Goal: Feedback & Contribution: Contribute content

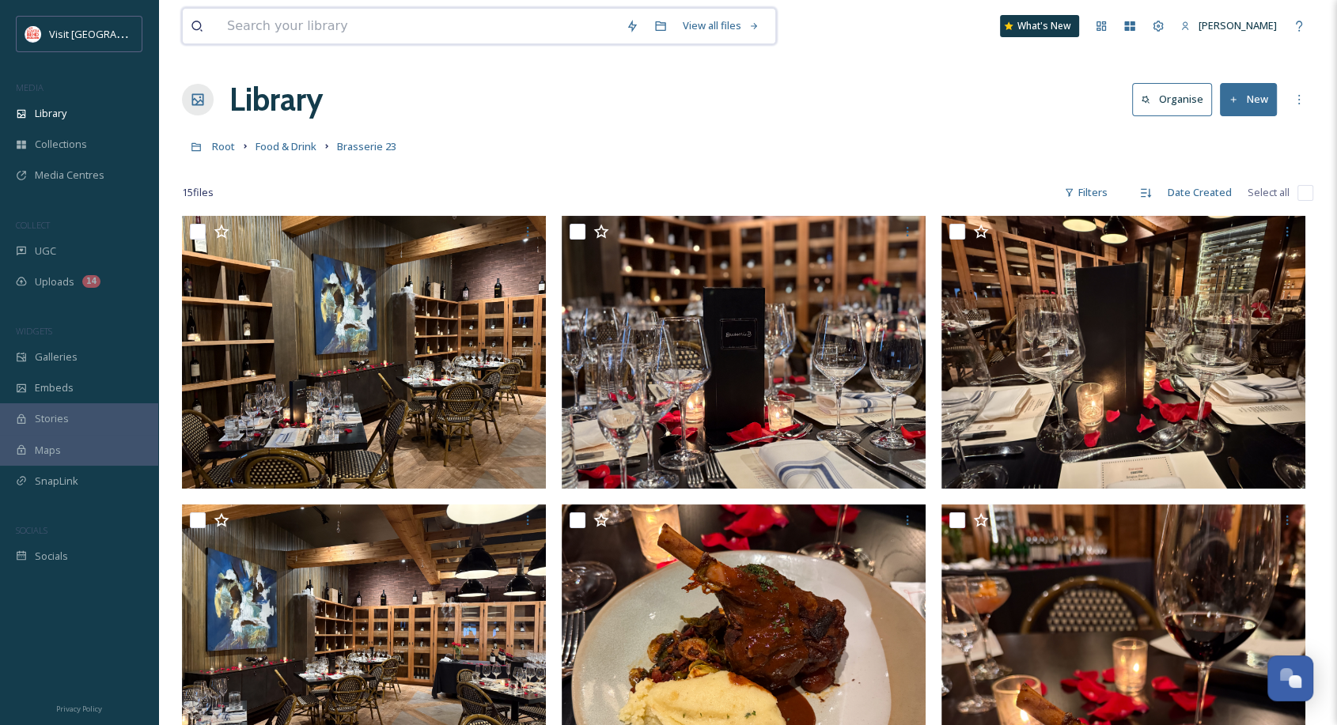
click at [311, 25] on input at bounding box center [418, 26] width 399 height 35
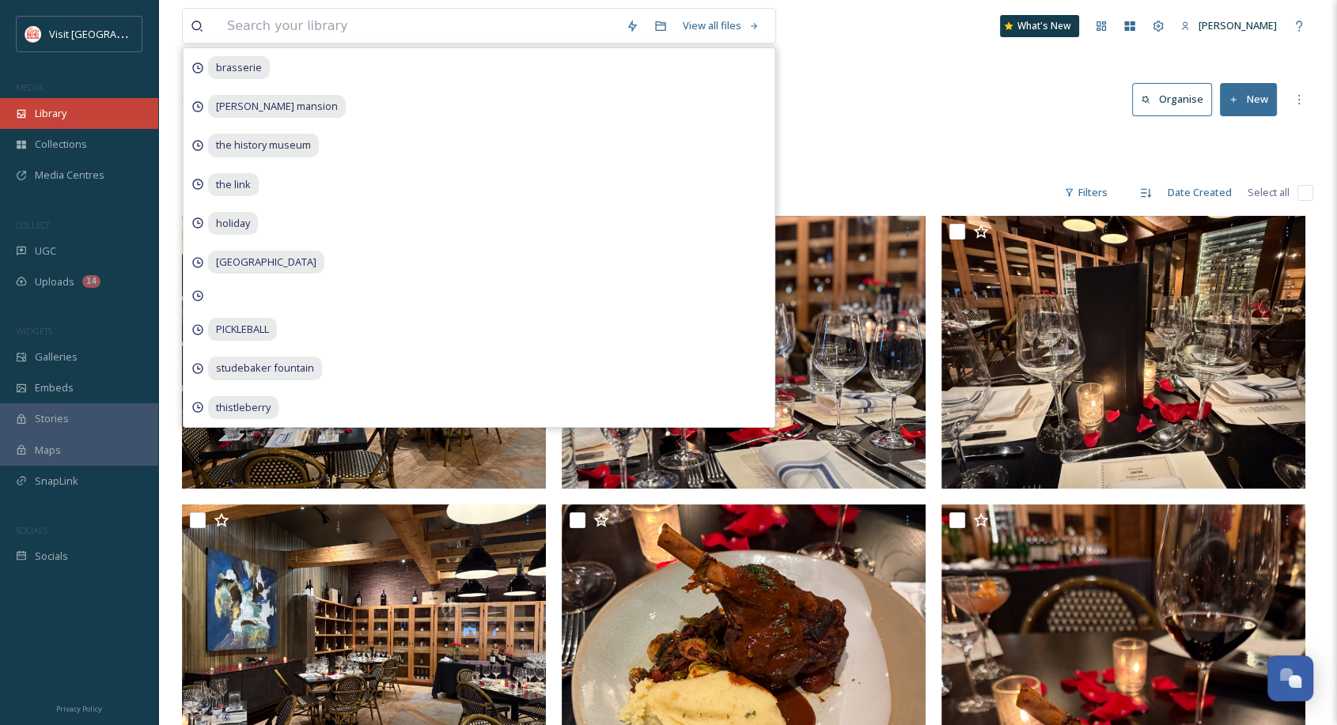
click at [44, 121] on div "Library" at bounding box center [79, 113] width 158 height 31
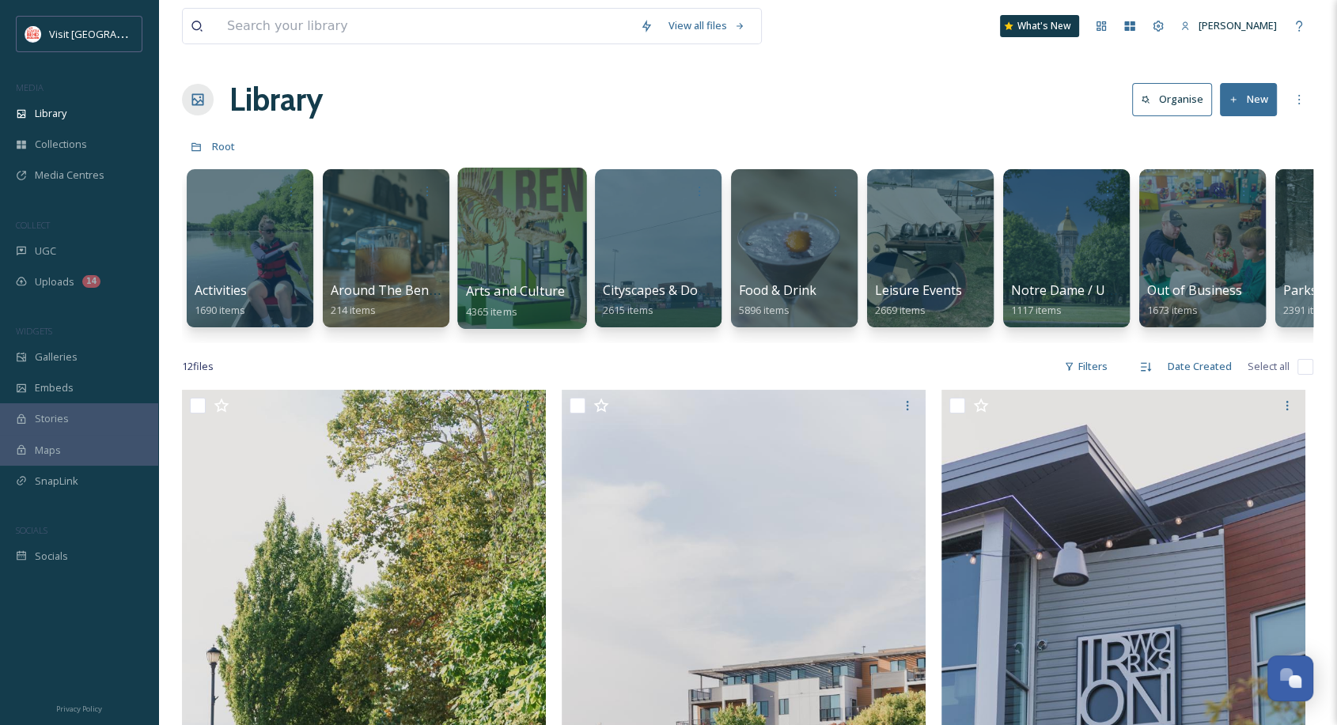
click at [558, 259] on div at bounding box center [521, 248] width 129 height 161
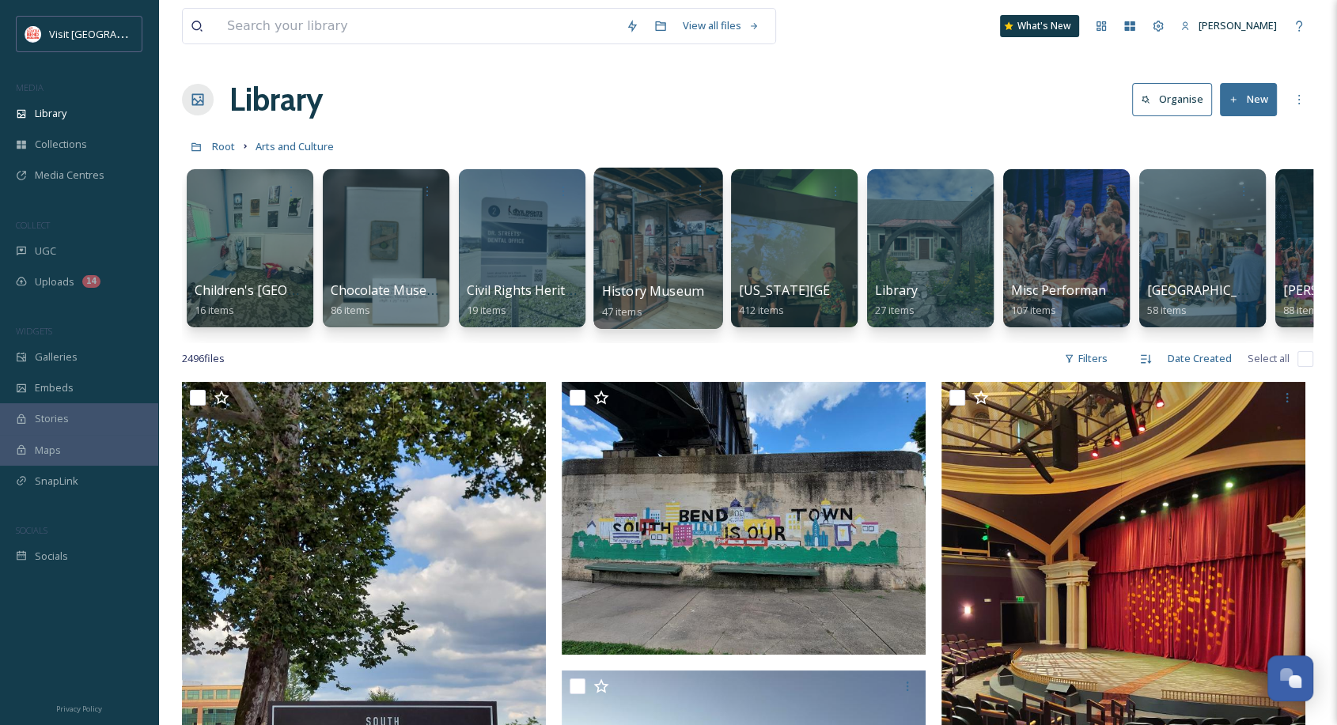
click at [665, 275] on div at bounding box center [657, 248] width 129 height 161
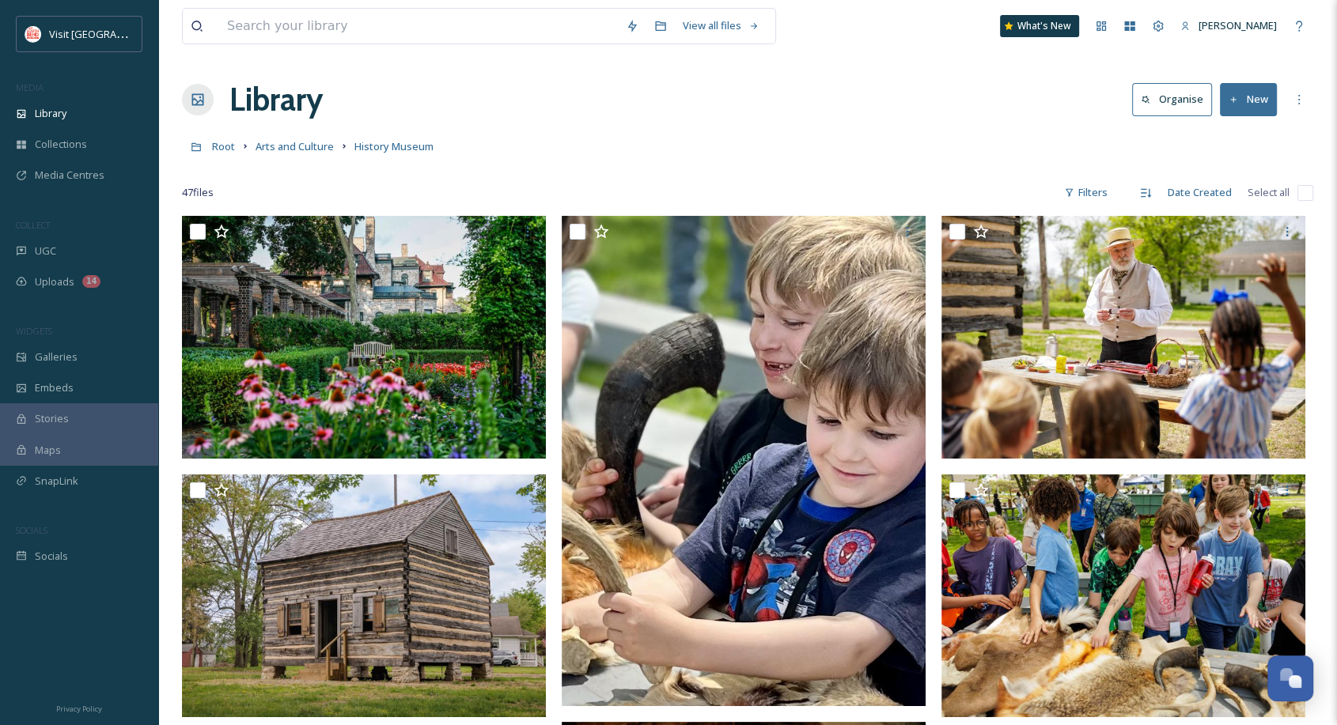
click at [1237, 104] on icon at bounding box center [1234, 100] width 10 height 10
click at [1234, 198] on span "Folder" at bounding box center [1230, 198] width 30 height 15
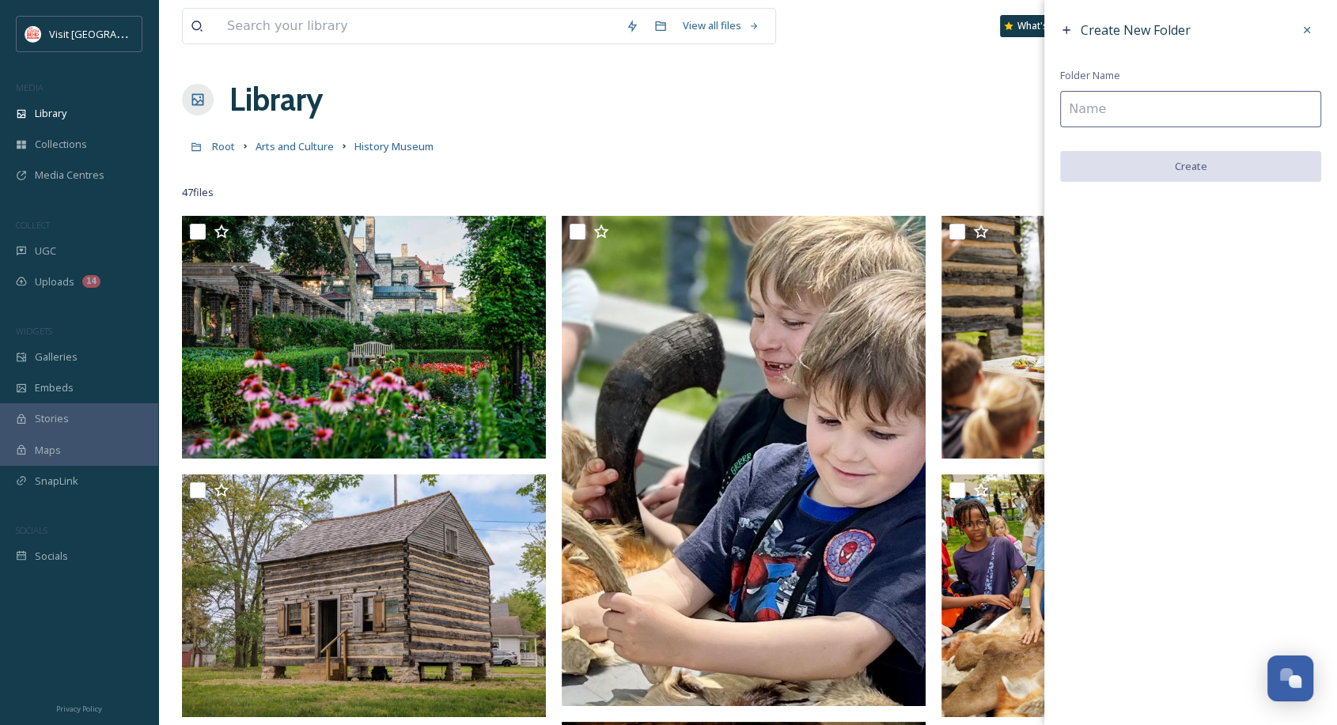
click at [1131, 109] on input at bounding box center [1190, 109] width 261 height 36
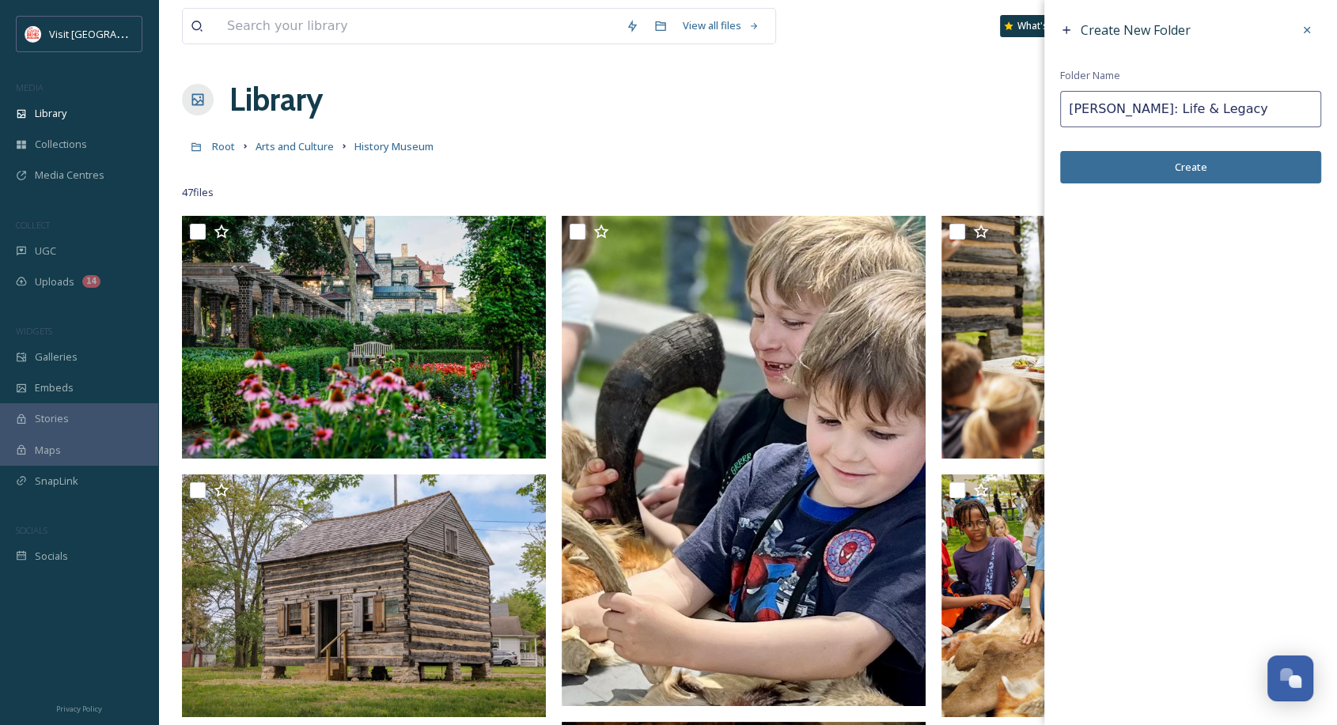
type input "[PERSON_NAME]: Life & Legacy"
click at [1214, 172] on button "Create" at bounding box center [1190, 167] width 261 height 32
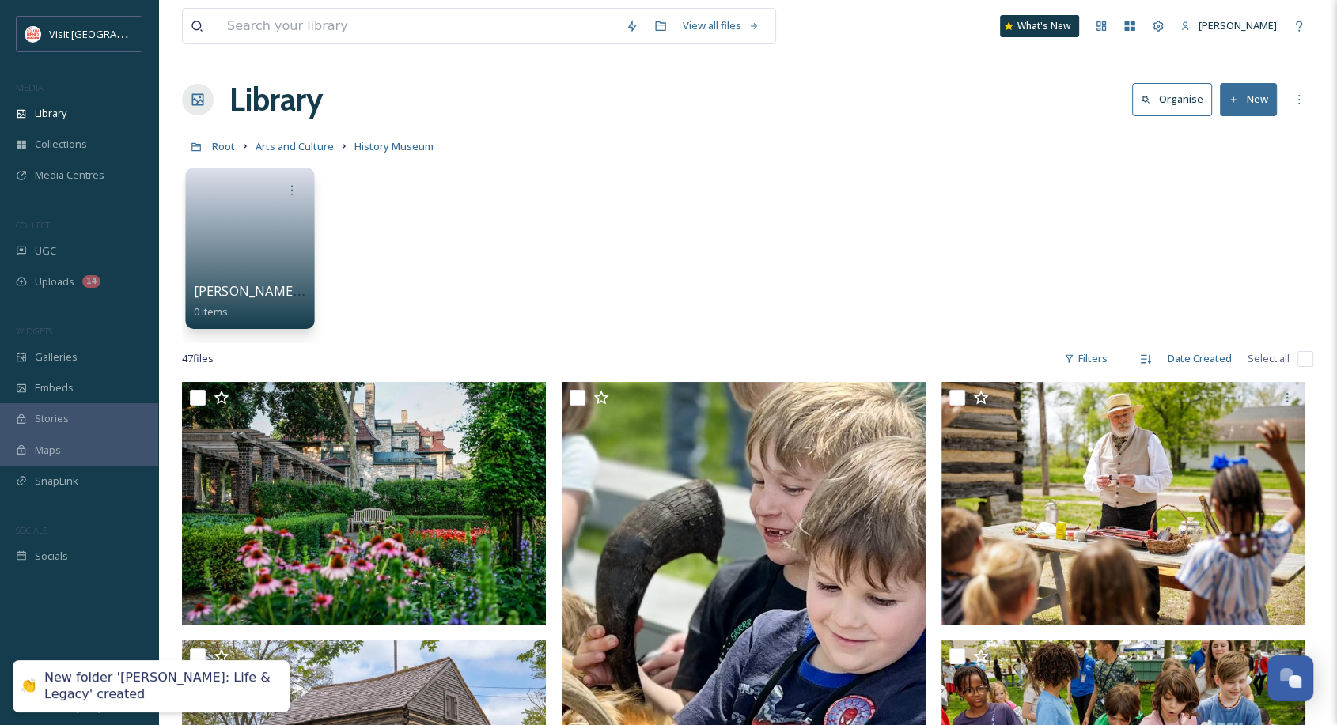
click at [275, 248] on link at bounding box center [250, 243] width 113 height 77
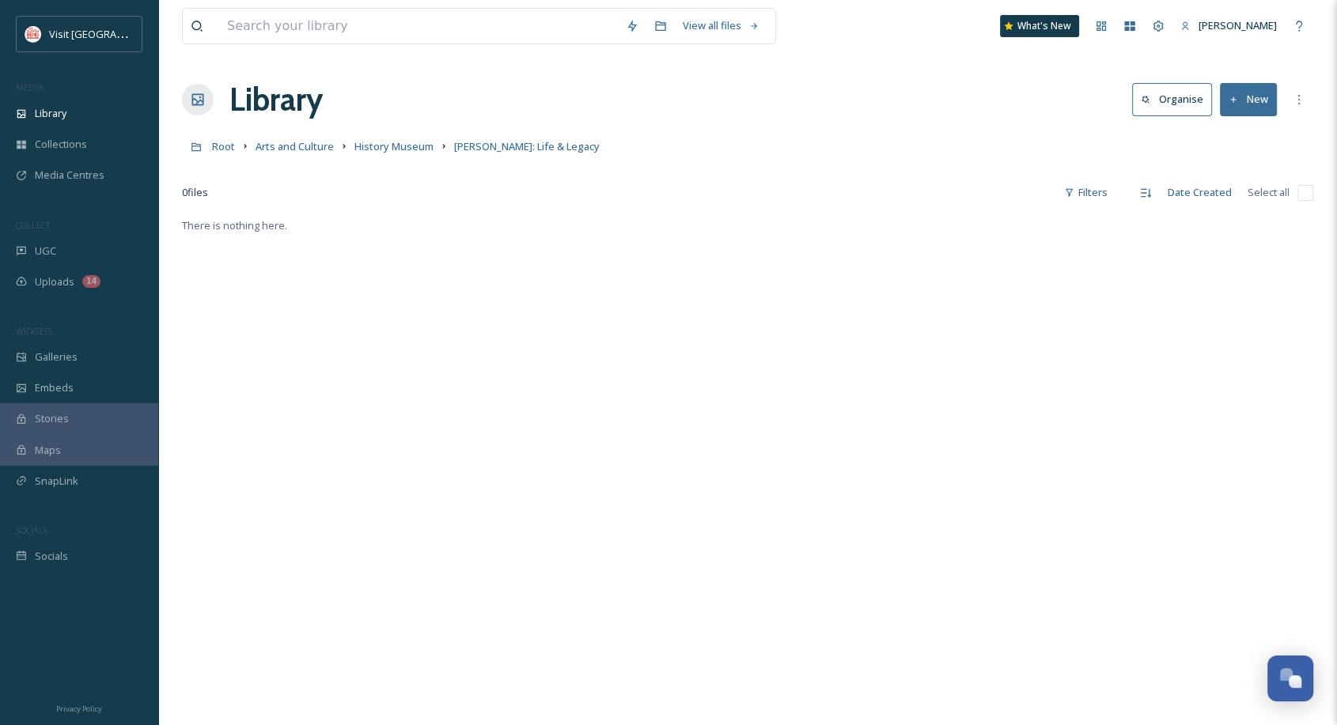
click at [1240, 104] on button "New" at bounding box center [1248, 99] width 57 height 32
click at [1236, 138] on span "File Upload" at bounding box center [1241, 136] width 52 height 15
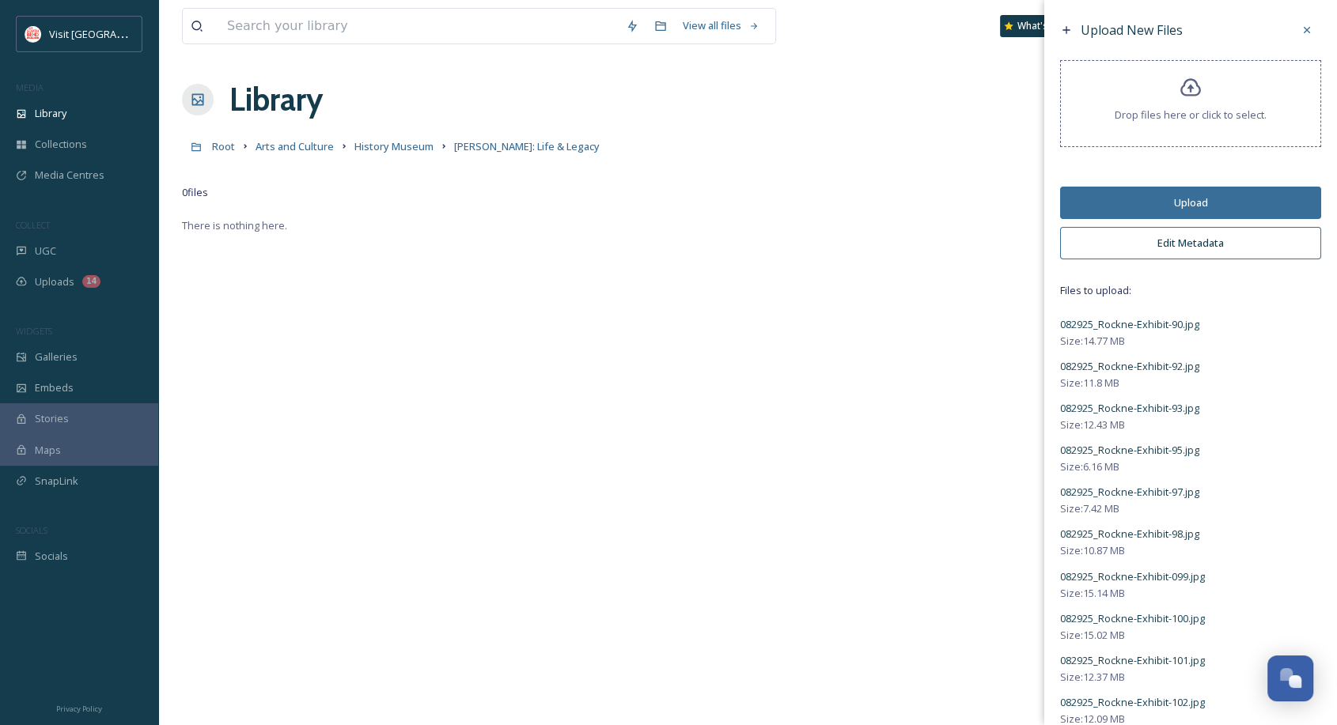
click at [1176, 233] on button "Edit Metadata" at bounding box center [1190, 243] width 261 height 32
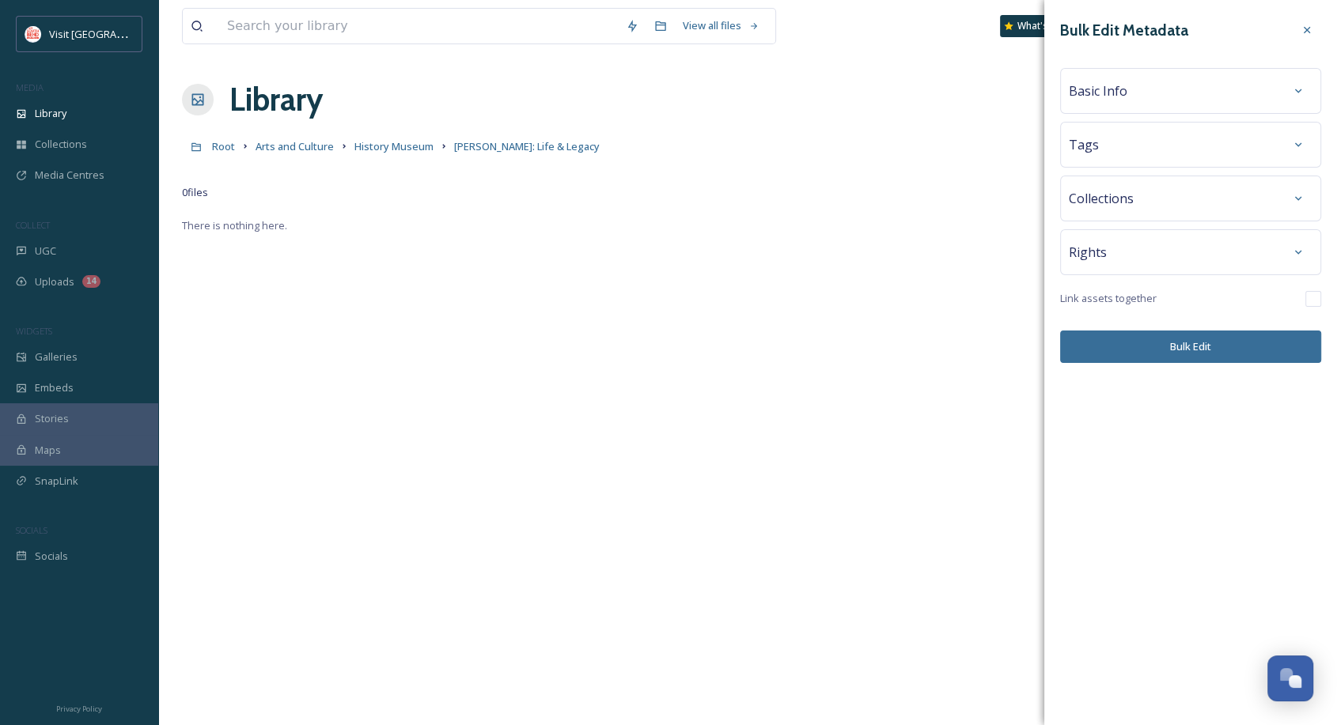
click at [1176, 86] on div "Basic Info" at bounding box center [1191, 91] width 244 height 28
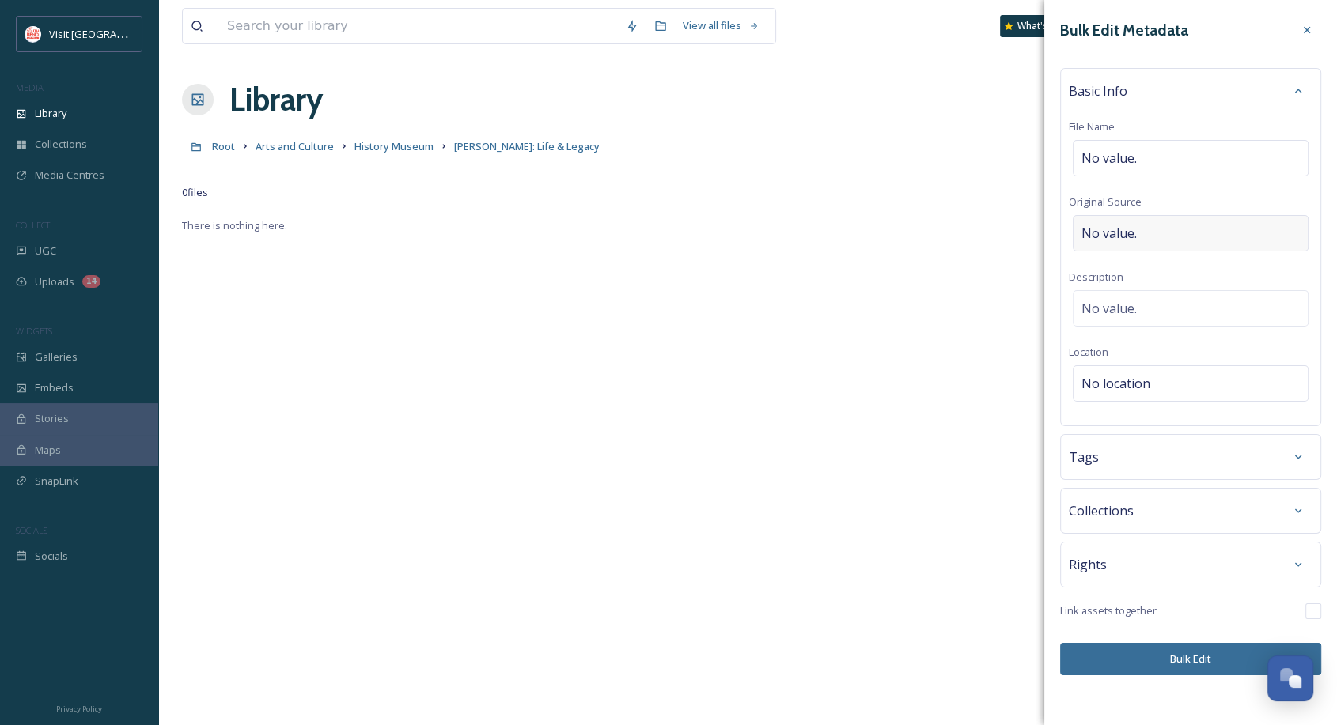
click at [1157, 235] on div "No value." at bounding box center [1191, 233] width 236 height 36
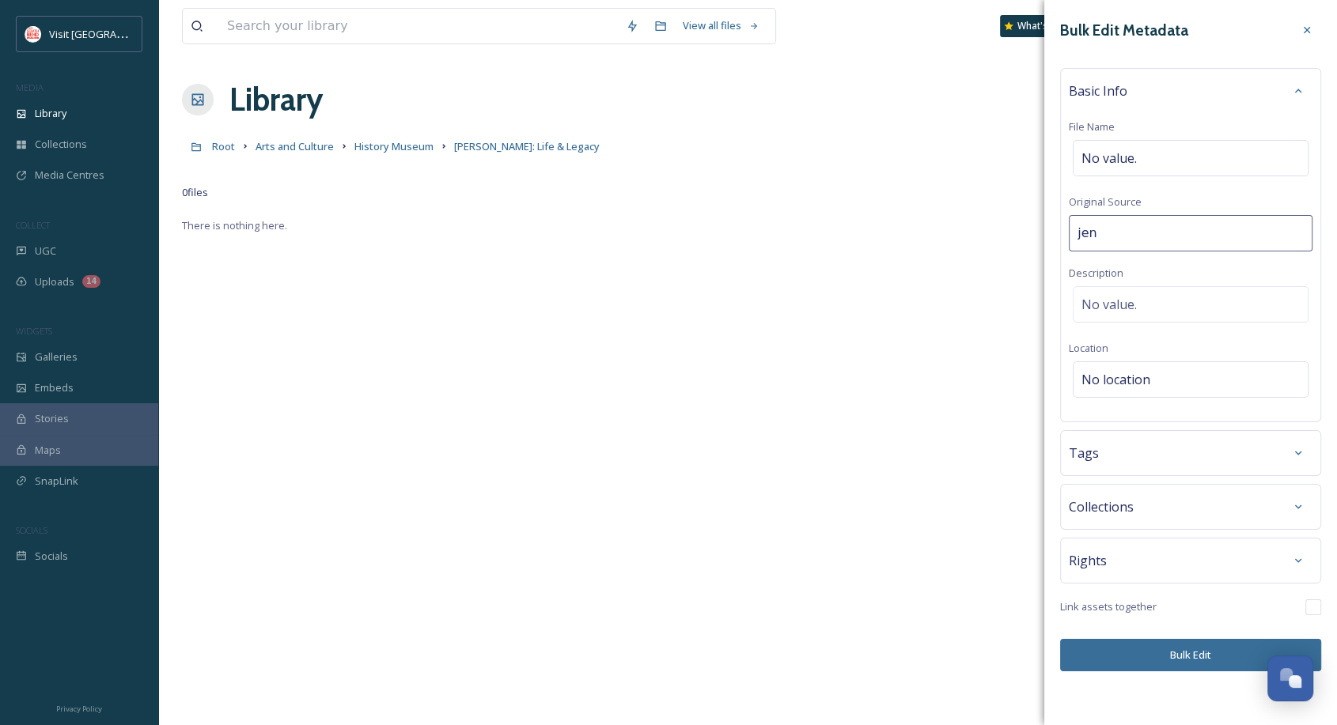
type input "[PERSON_NAME]"
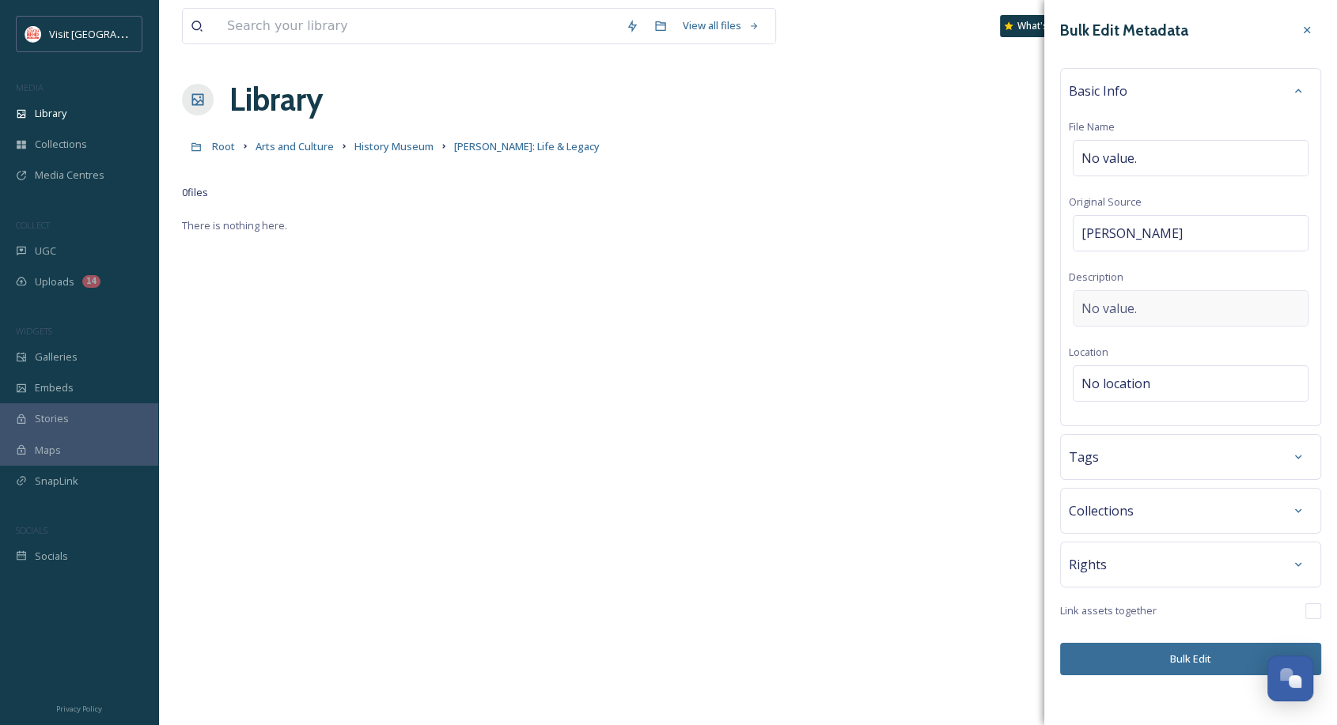
click at [1190, 307] on div "No value." at bounding box center [1191, 308] width 236 height 36
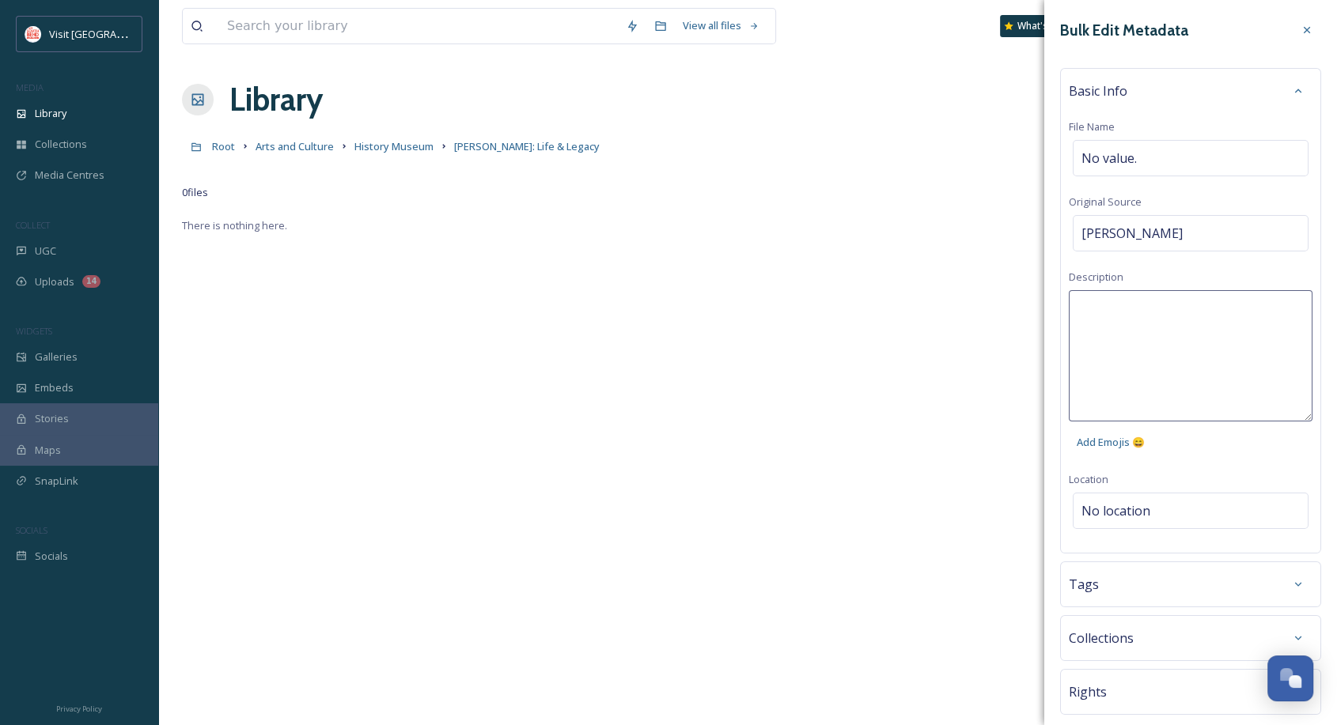
click at [1189, 332] on textarea at bounding box center [1191, 355] width 244 height 131
type textarea "[PERSON_NAME] exhibit at [GEOGRAPHIC_DATA] [DATE]-[DATE]"
click at [1178, 509] on div "Bulk Edit Metadata Basic Info File Name No value. Original Source [PERSON_NAME]…" at bounding box center [1190, 409] width 293 height 819
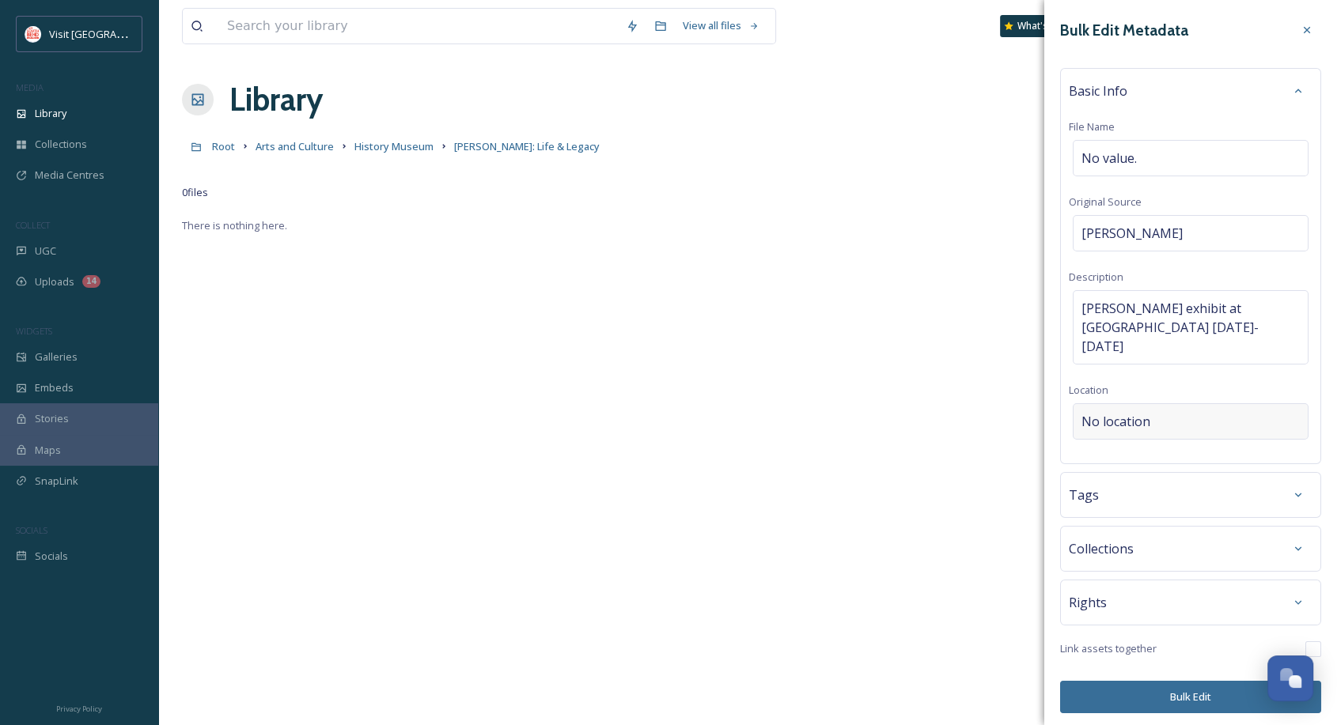
click at [1170, 404] on div "No location" at bounding box center [1191, 421] width 236 height 36
click at [1170, 404] on input at bounding box center [1191, 421] width 234 height 35
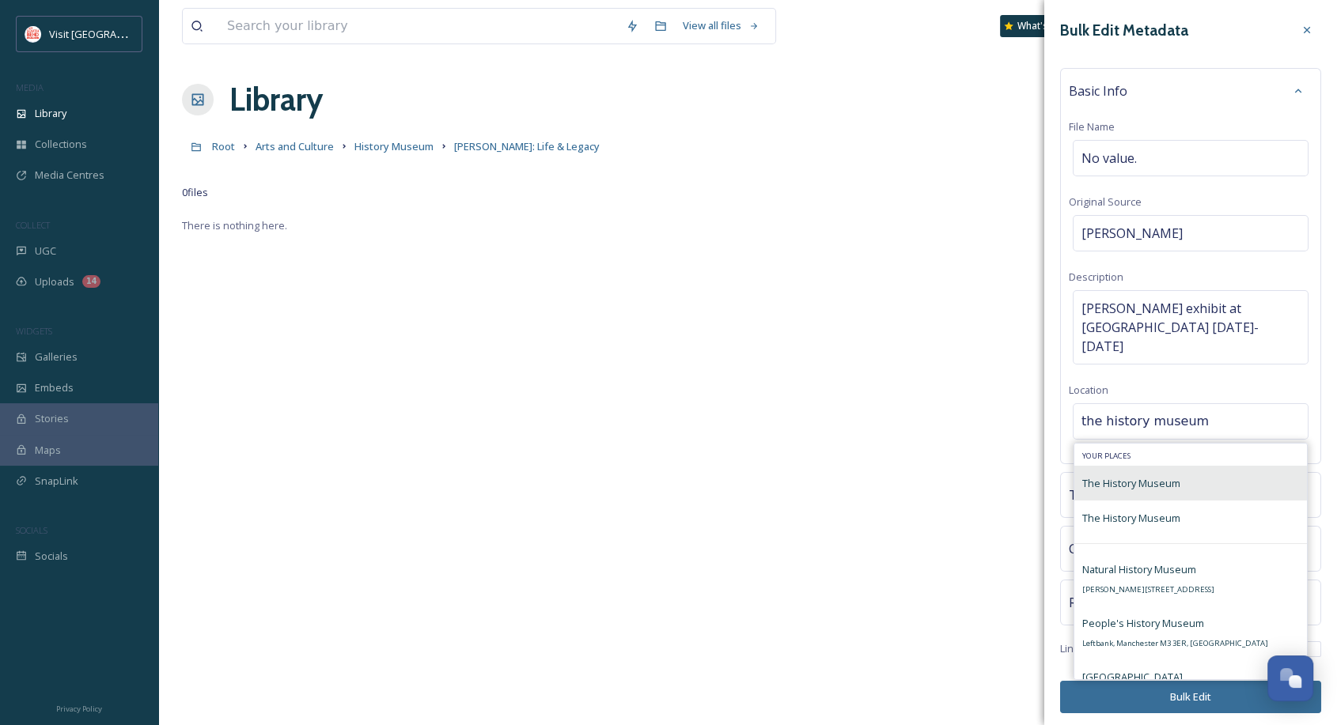
type input "the history museum"
click at [1151, 476] on span "The History Museum" at bounding box center [1131, 483] width 98 height 14
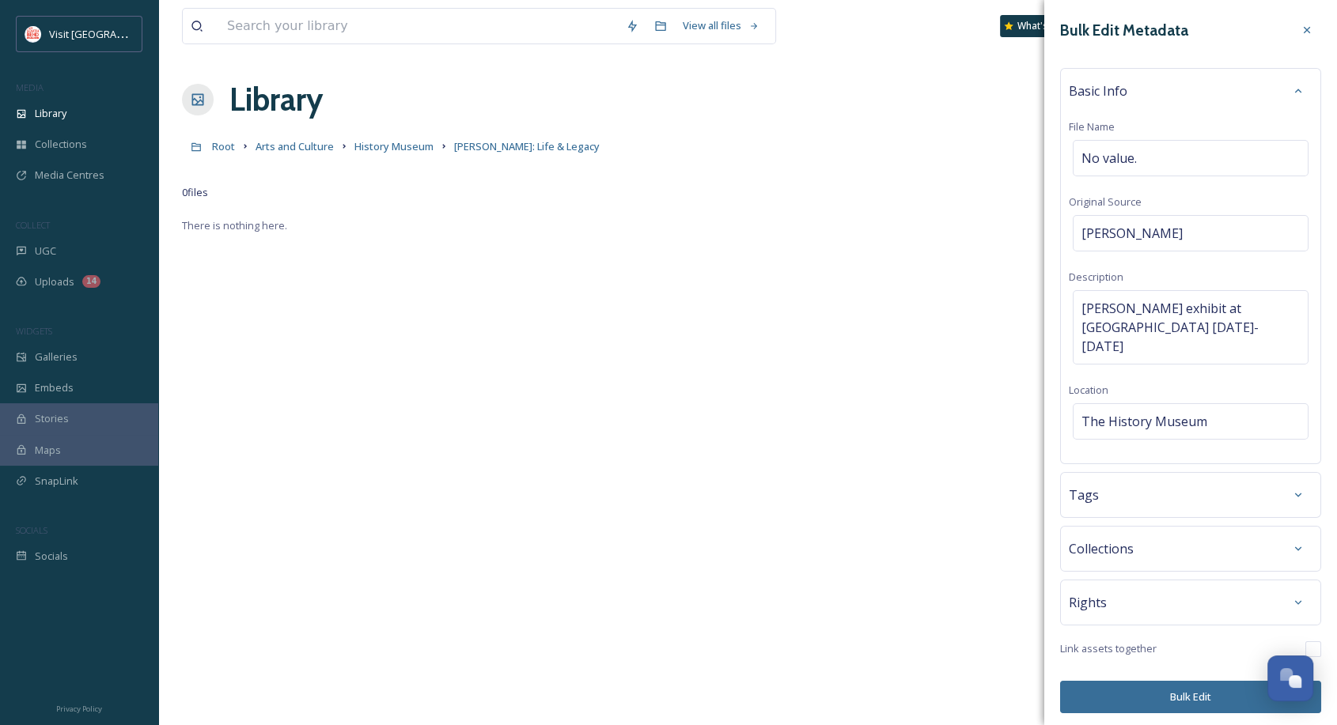
click at [1157, 681] on button "Bulk Edit" at bounding box center [1190, 697] width 261 height 32
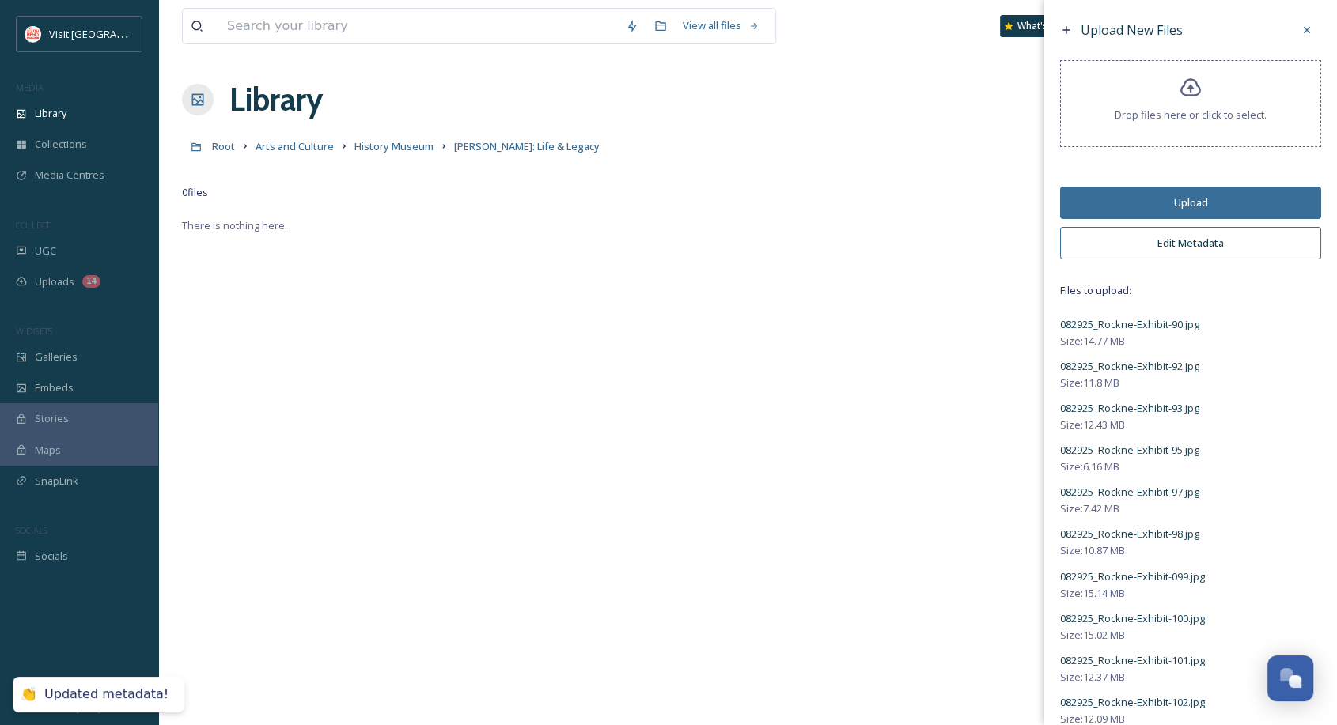
click at [1226, 201] on button "Upload" at bounding box center [1190, 203] width 261 height 32
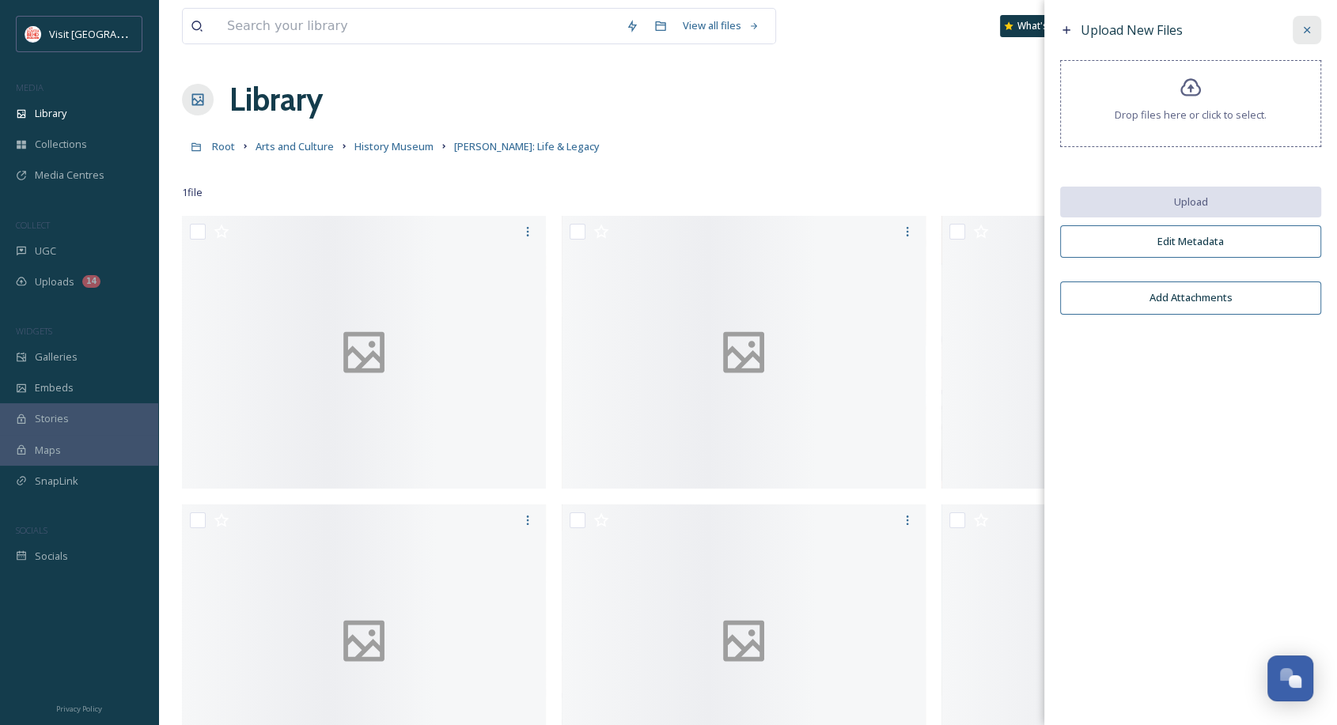
click at [1307, 27] on icon at bounding box center [1307, 30] width 13 height 13
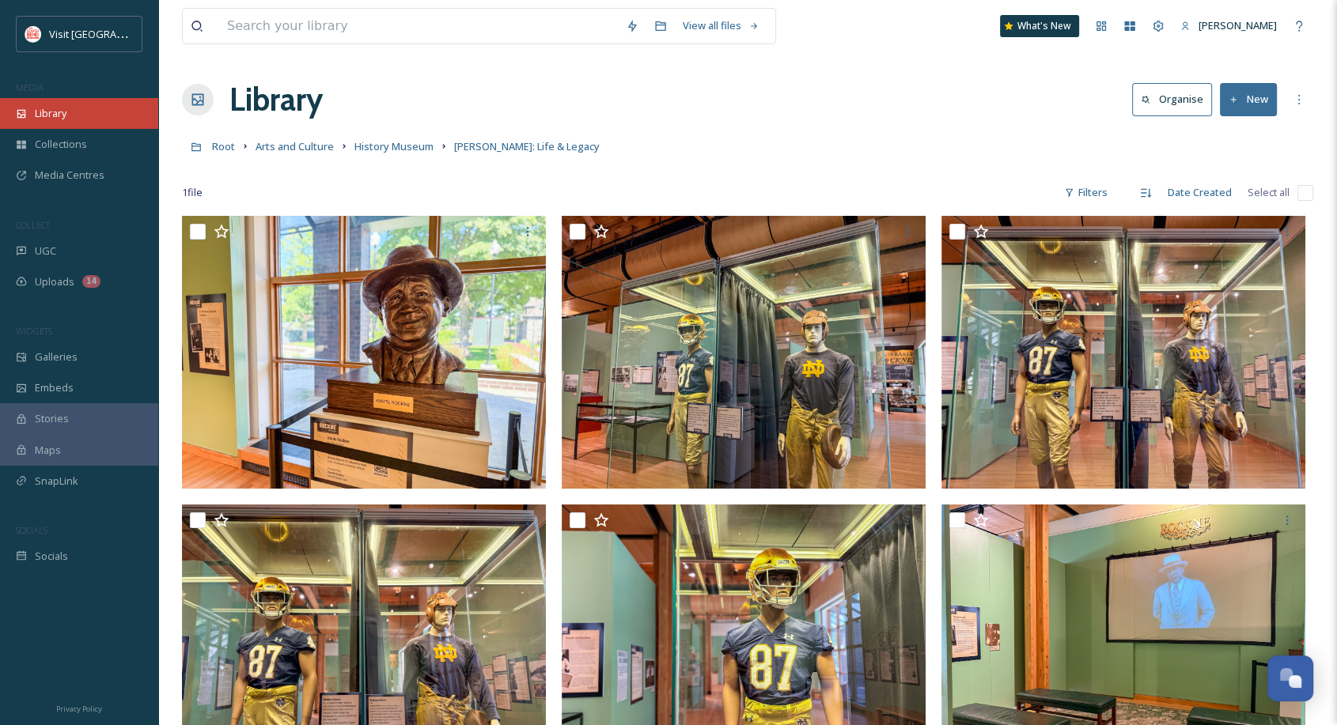
click at [57, 108] on span "Library" at bounding box center [51, 113] width 32 height 15
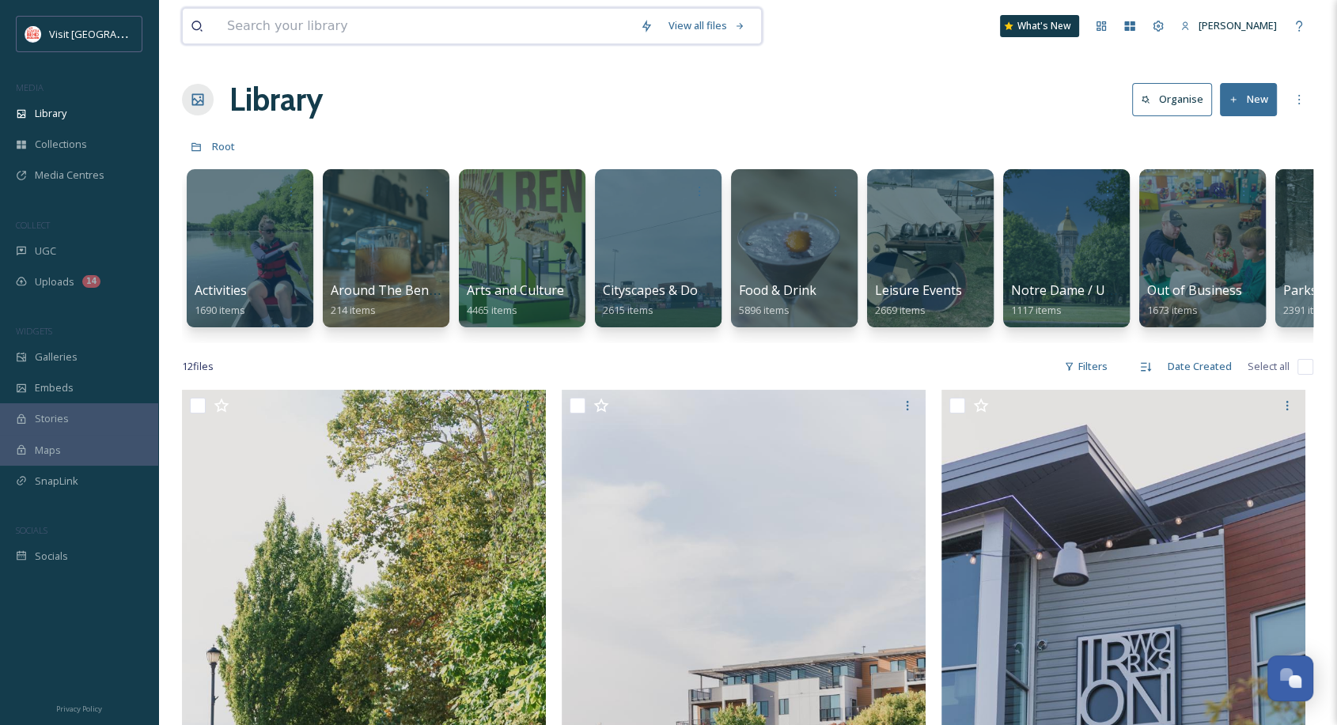
click at [358, 22] on input at bounding box center [425, 26] width 413 height 35
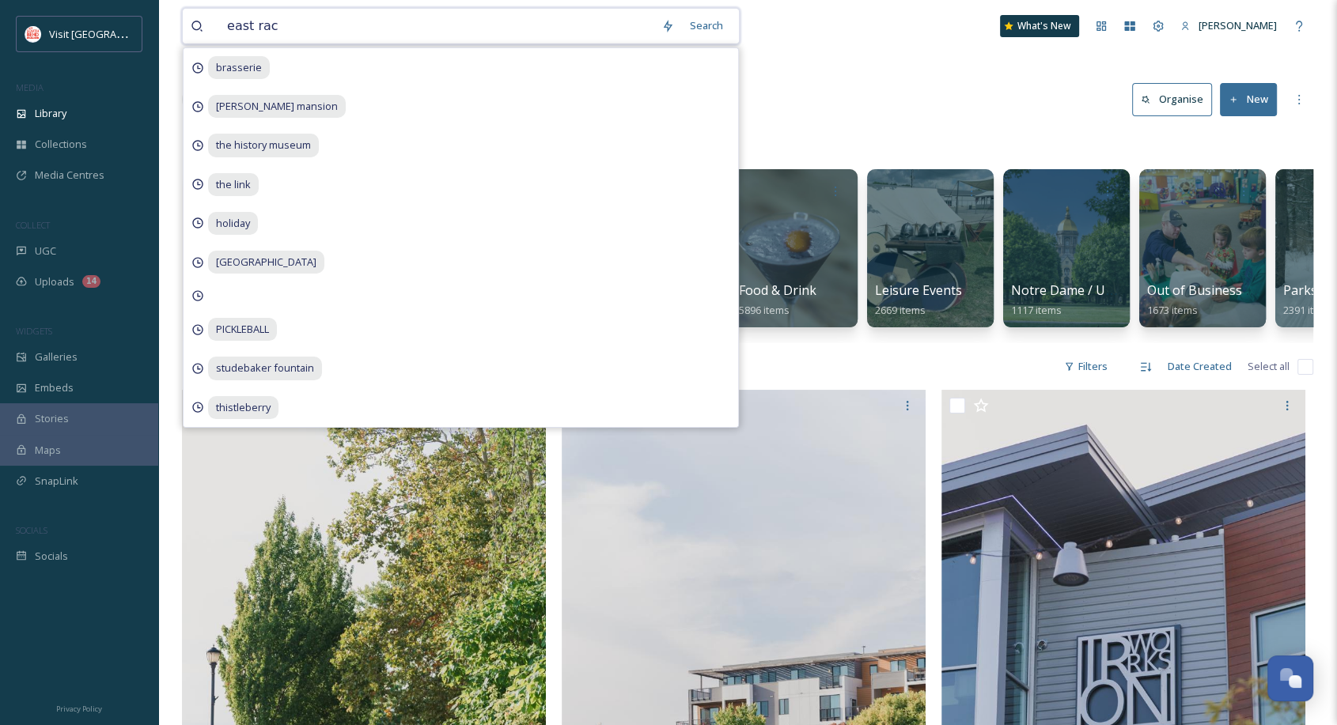
type input "east race"
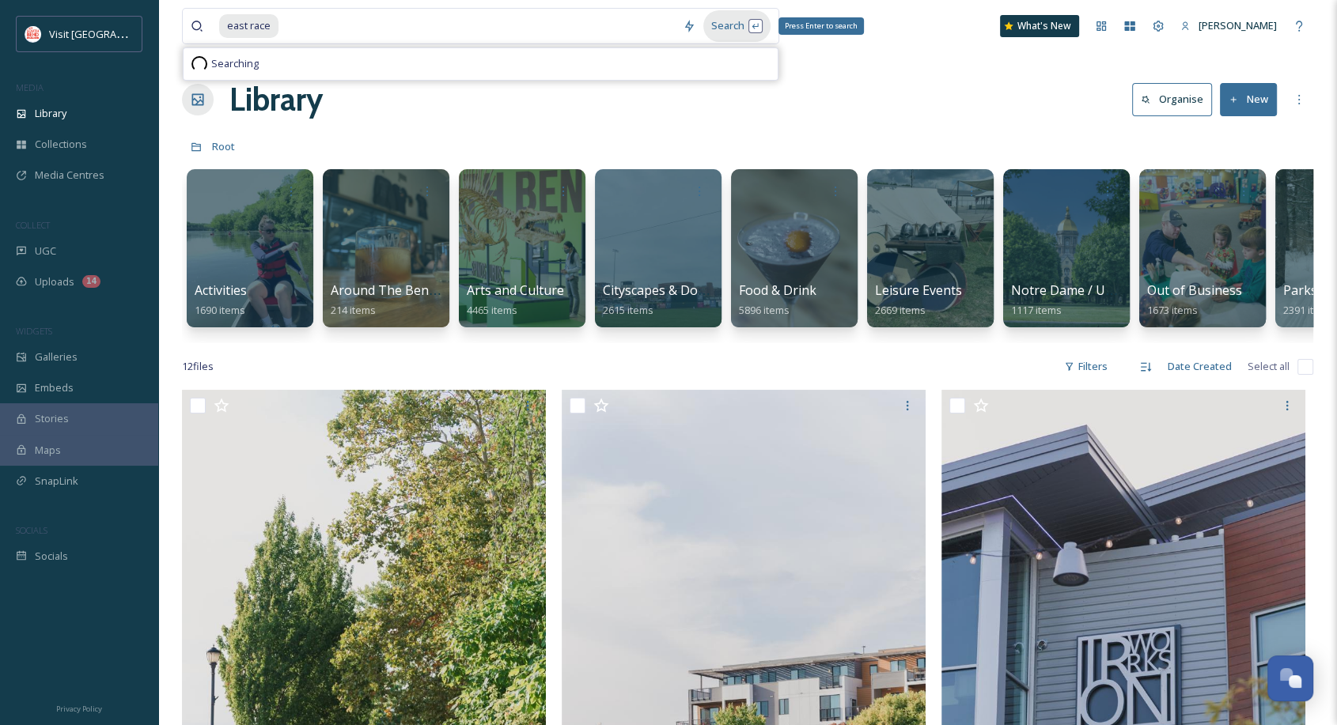
click at [741, 19] on div "Search Press Enter to search" at bounding box center [736, 25] width 67 height 31
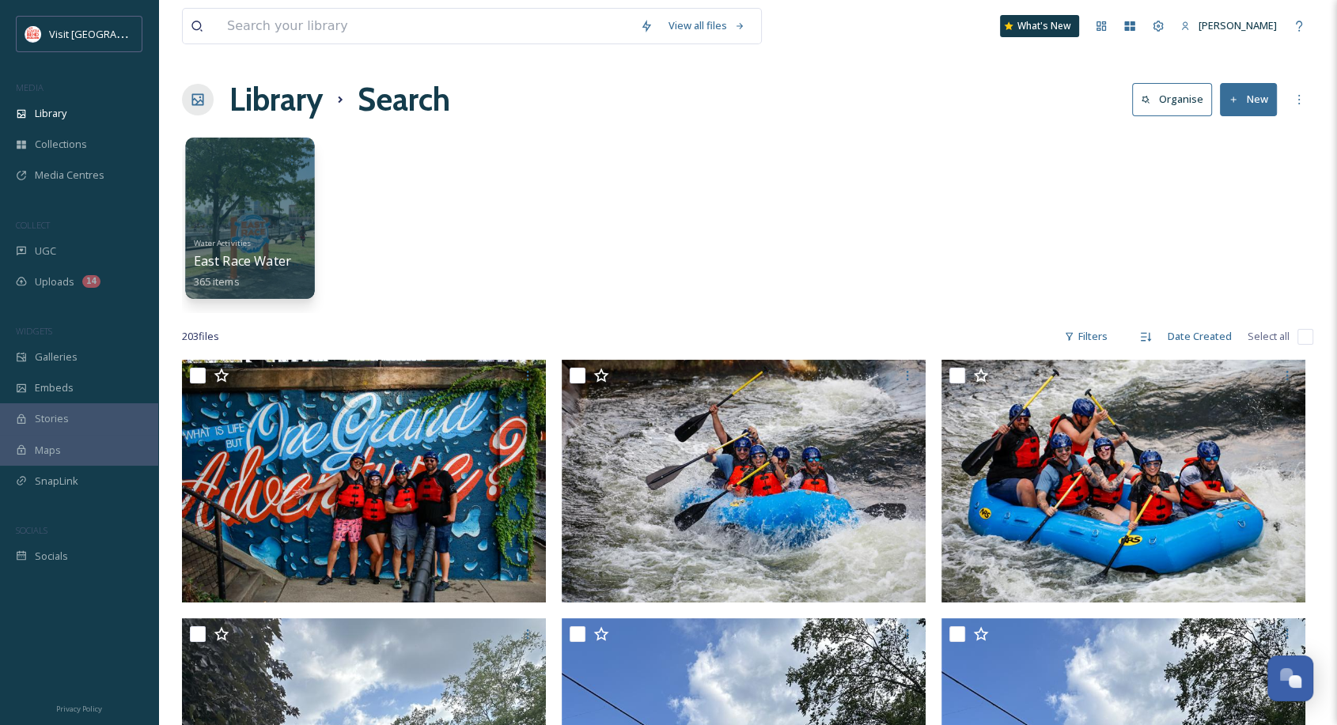
click at [266, 191] on div at bounding box center [249, 218] width 129 height 161
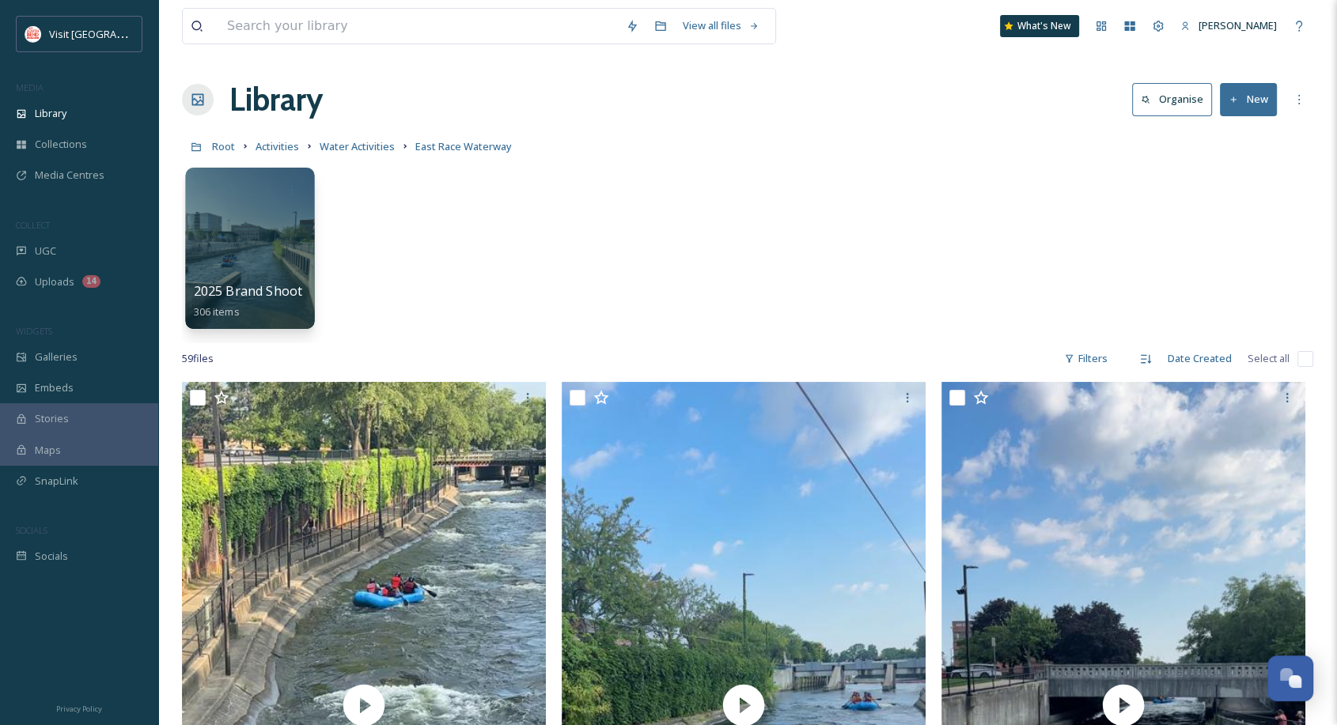
click at [283, 223] on div at bounding box center [249, 248] width 129 height 161
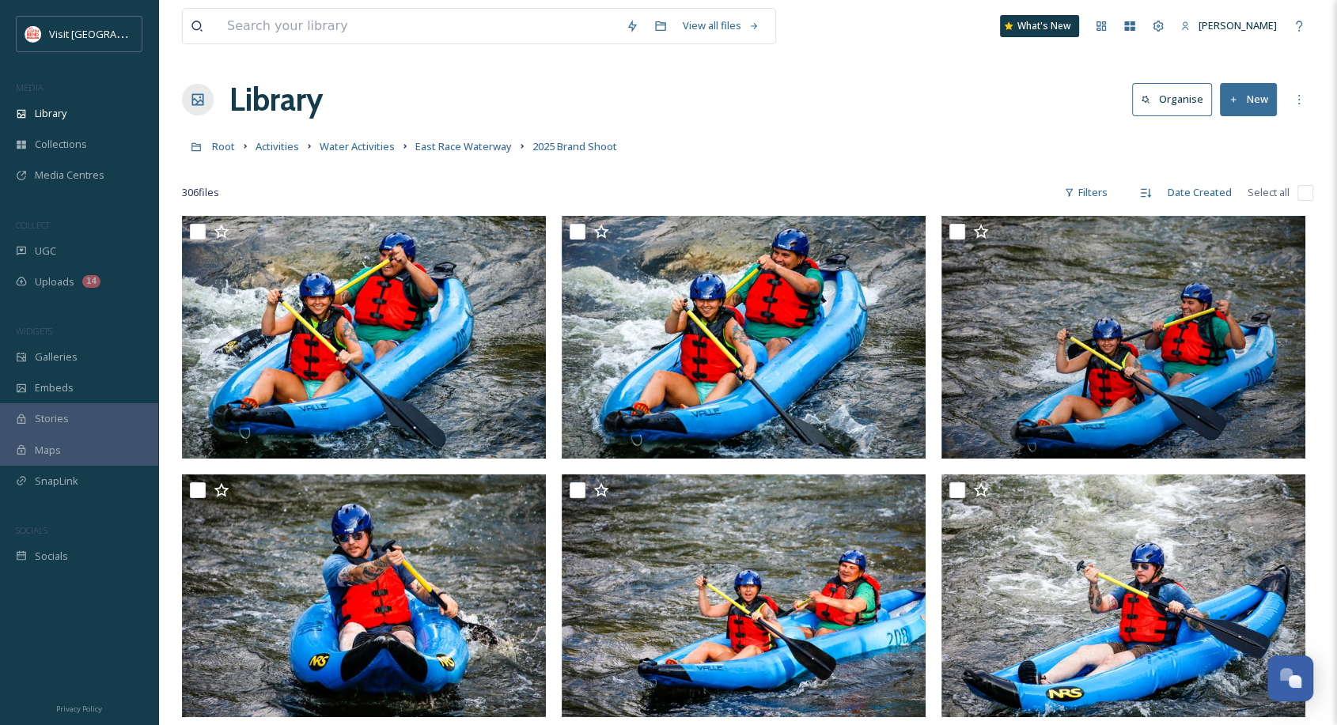
click at [1259, 97] on button "New" at bounding box center [1248, 99] width 57 height 32
click at [1237, 129] on span "File Upload" at bounding box center [1241, 136] width 52 height 15
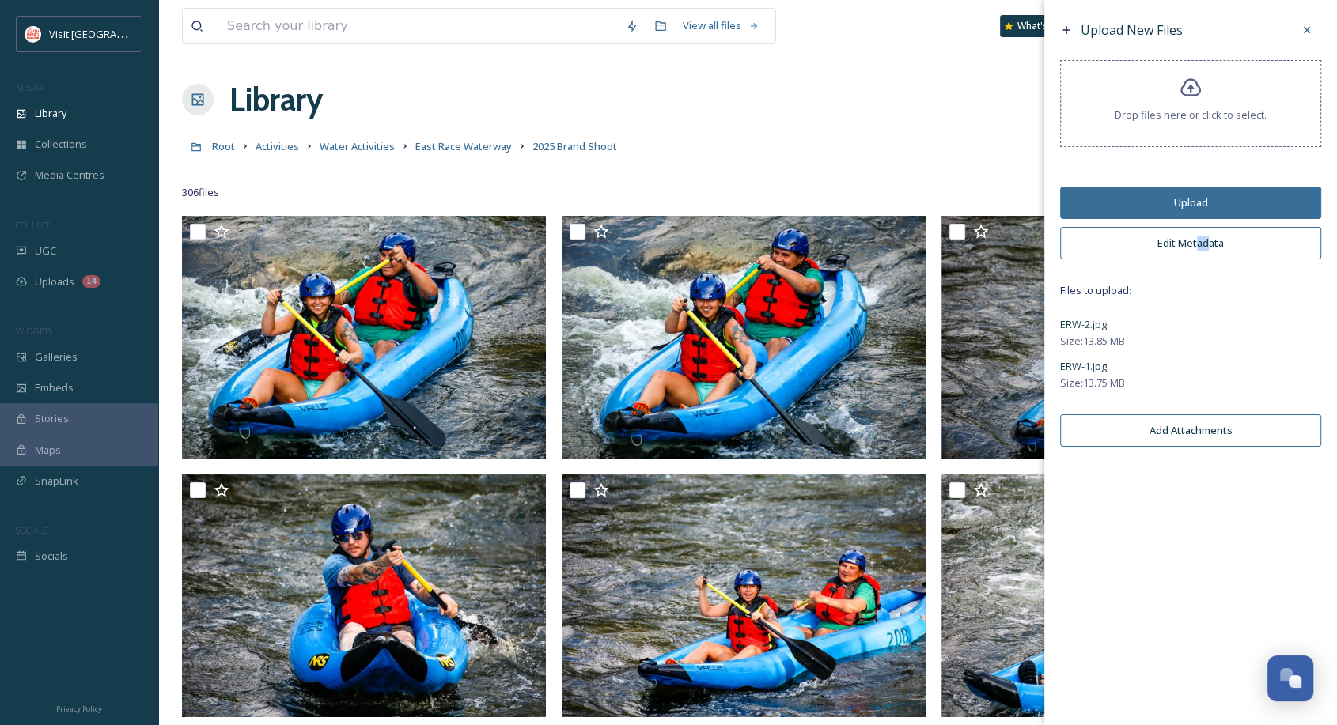
drag, startPoint x: 1208, startPoint y: 259, endPoint x: 1197, endPoint y: 243, distance: 20.0
click at [1197, 243] on div "Upload New Files Drop files here or click to select. Upload Edit Metadata Files…" at bounding box center [1190, 235] width 293 height 471
click at [1191, 238] on button "Edit Metadata" at bounding box center [1190, 243] width 261 height 32
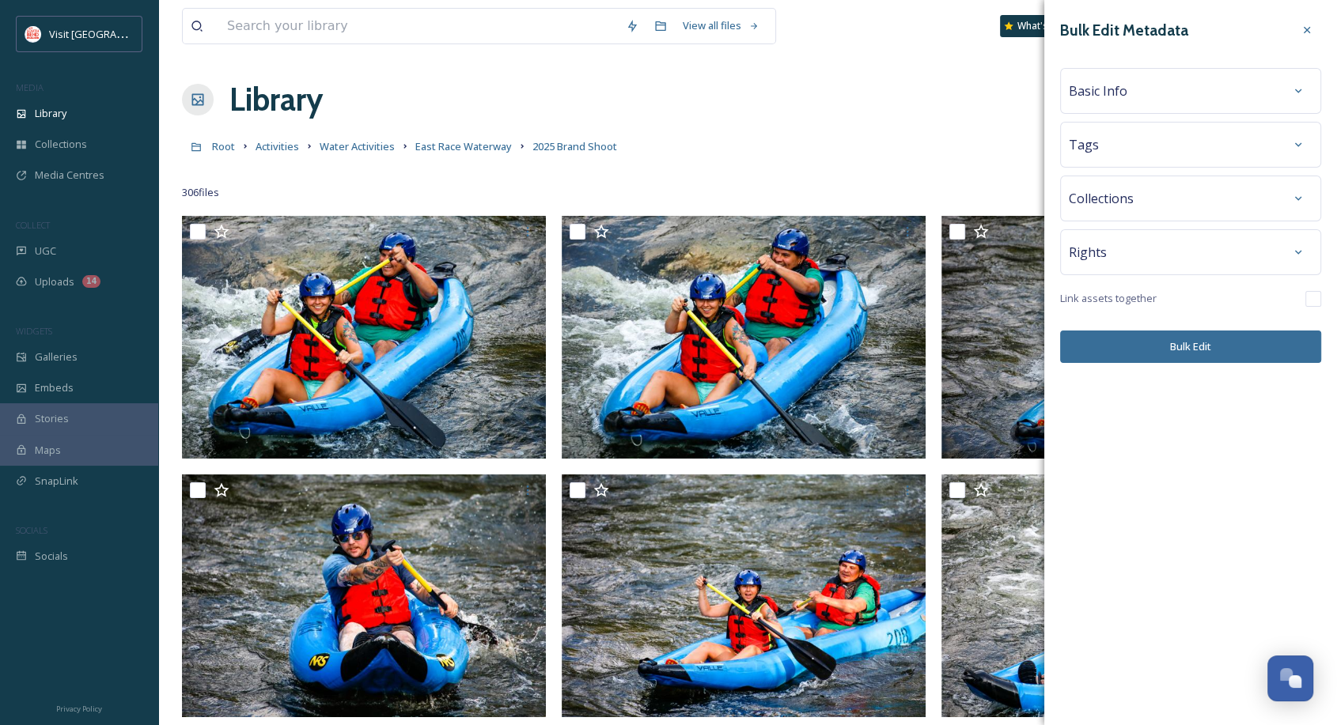
click at [1131, 95] on div "Basic Info" at bounding box center [1191, 91] width 244 height 28
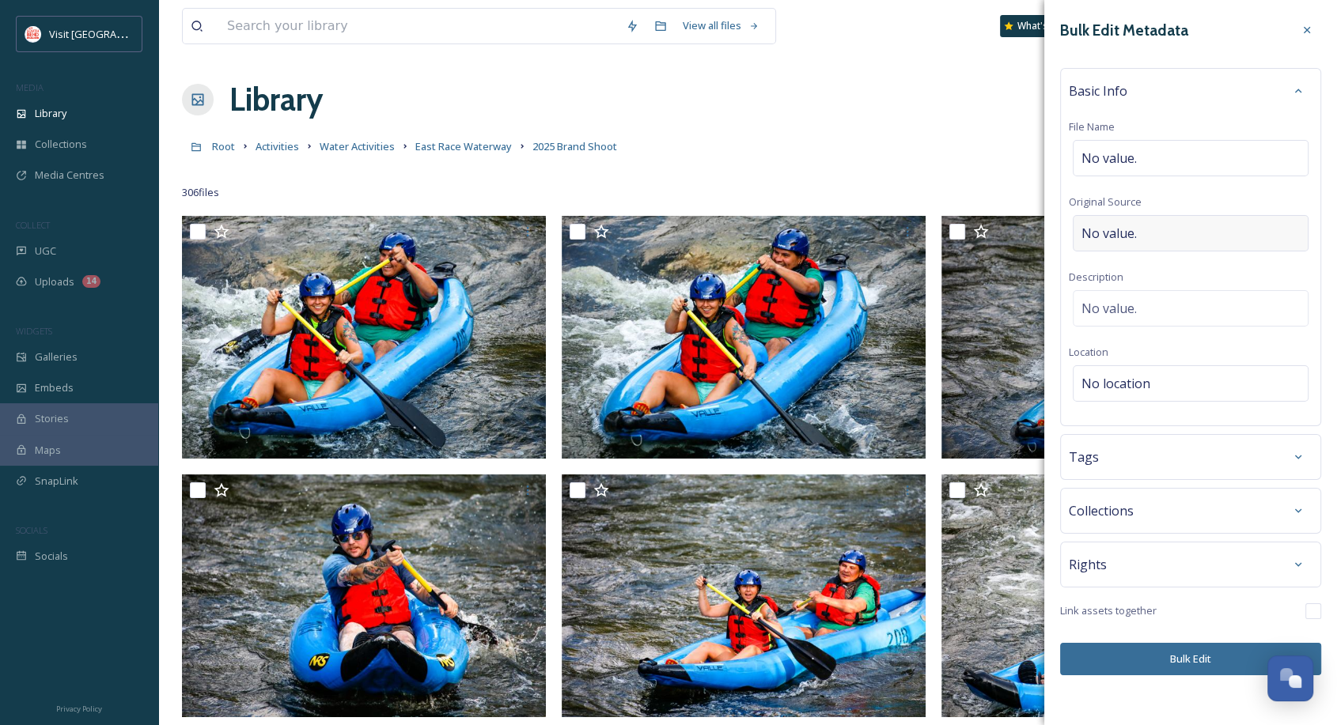
click at [1117, 231] on span "No value." at bounding box center [1108, 233] width 55 height 19
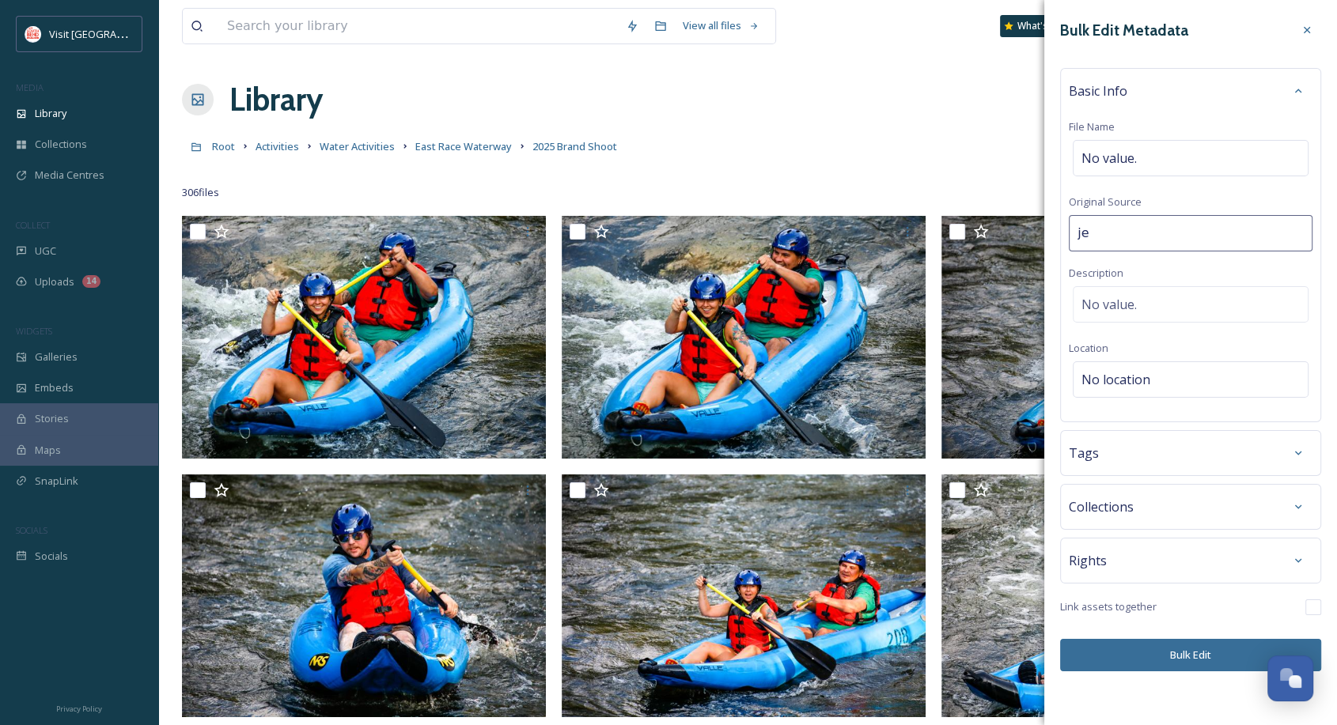
type input "[PERSON_NAME]"
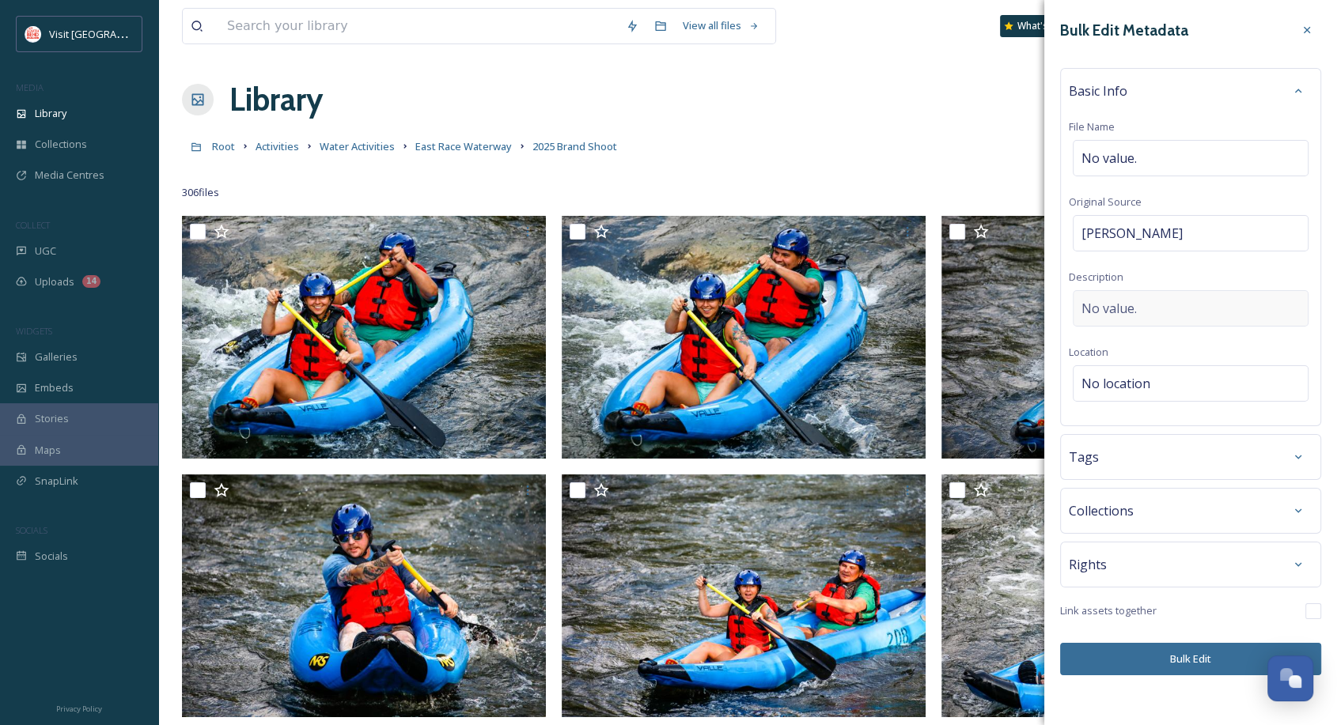
click at [1149, 312] on div "No value." at bounding box center [1191, 308] width 236 height 36
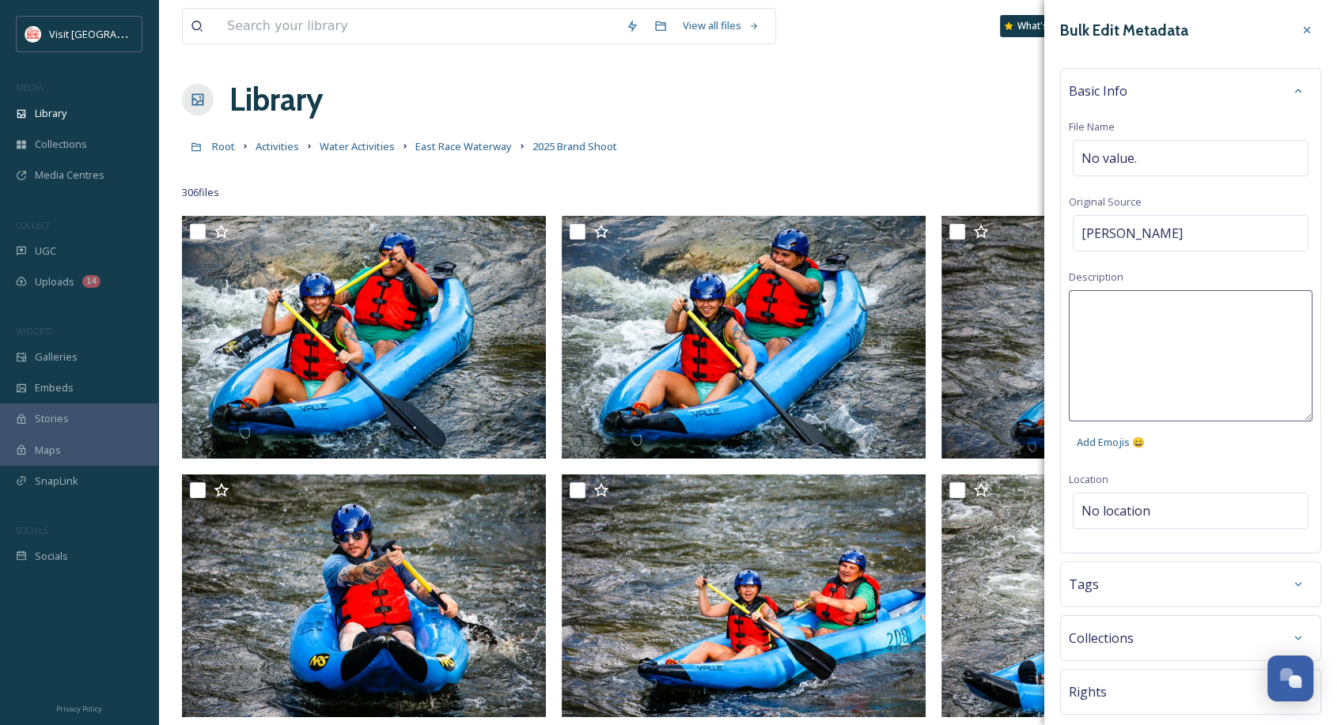
click at [1149, 325] on textarea at bounding box center [1191, 355] width 244 height 131
type textarea "East Race Waterway"
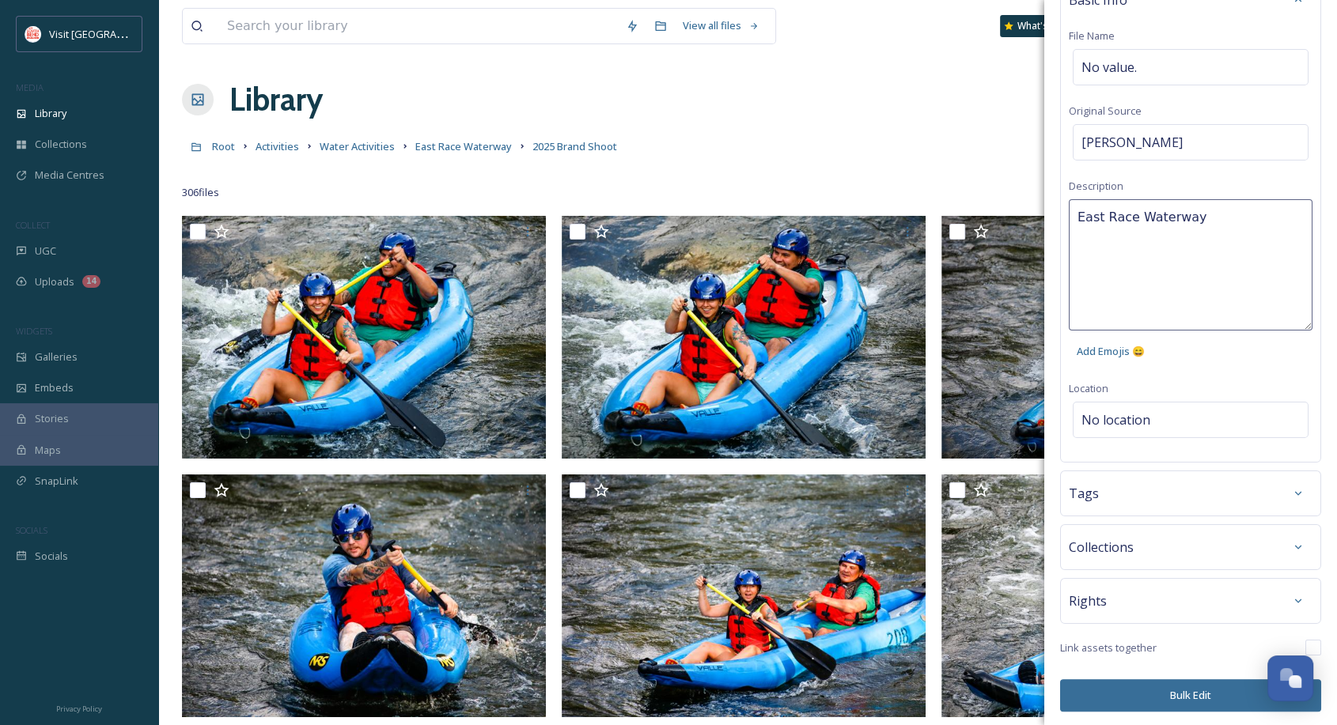
click at [1178, 696] on div "Bulk Edit Metadata Basic Info File Name No value. Original Source [PERSON_NAME]…" at bounding box center [1190, 362] width 293 height 725
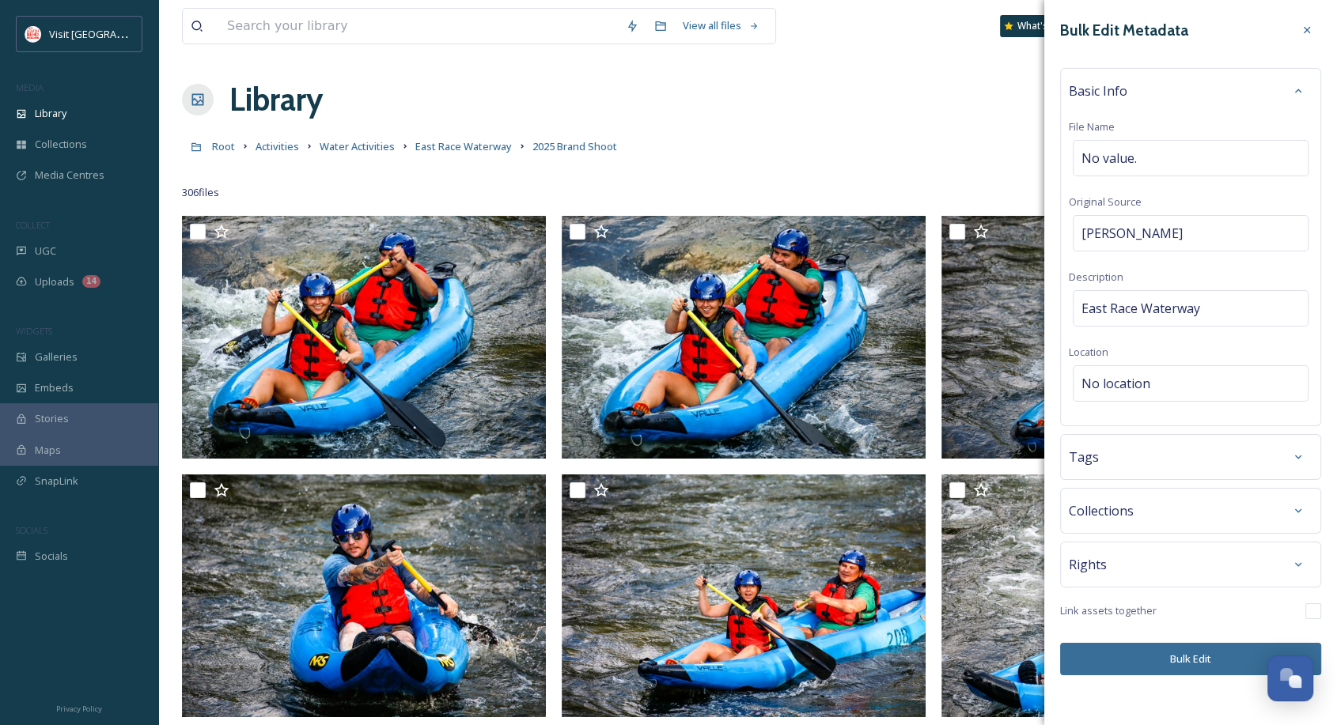
click at [1178, 660] on button "Bulk Edit" at bounding box center [1190, 659] width 261 height 32
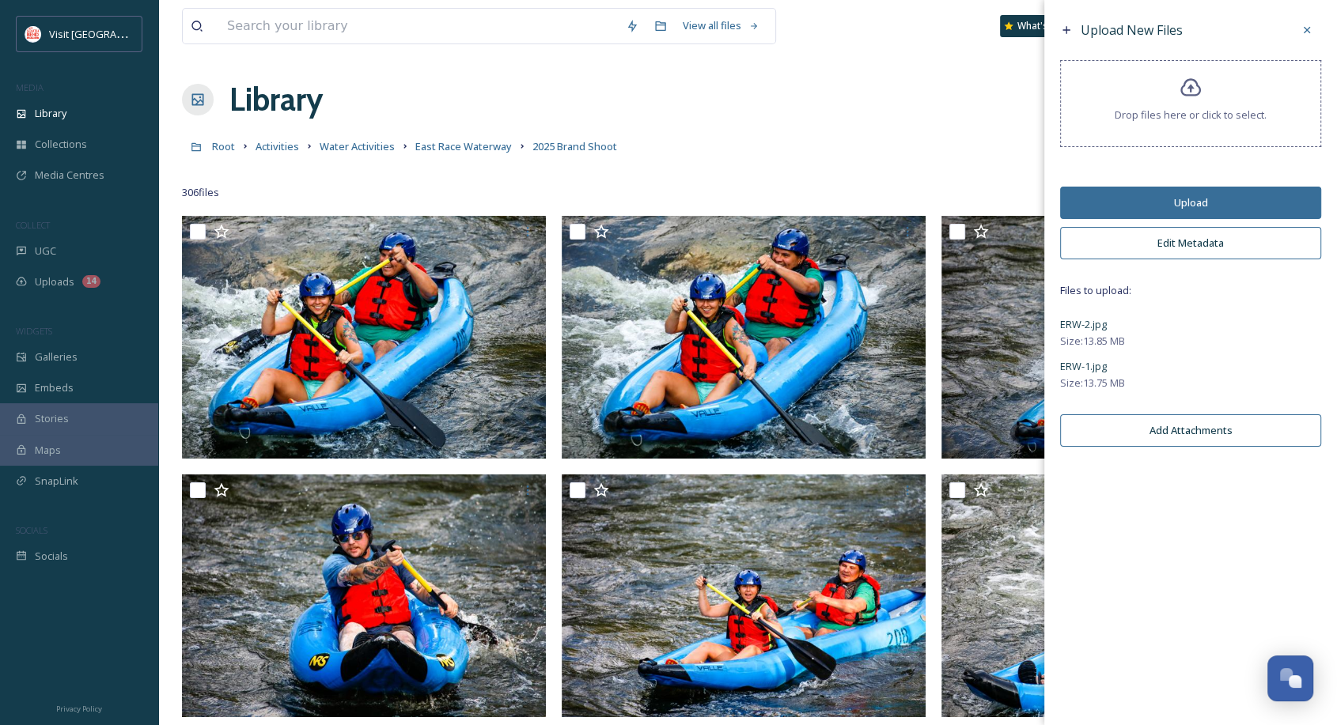
click at [1209, 203] on button "Upload" at bounding box center [1190, 203] width 261 height 32
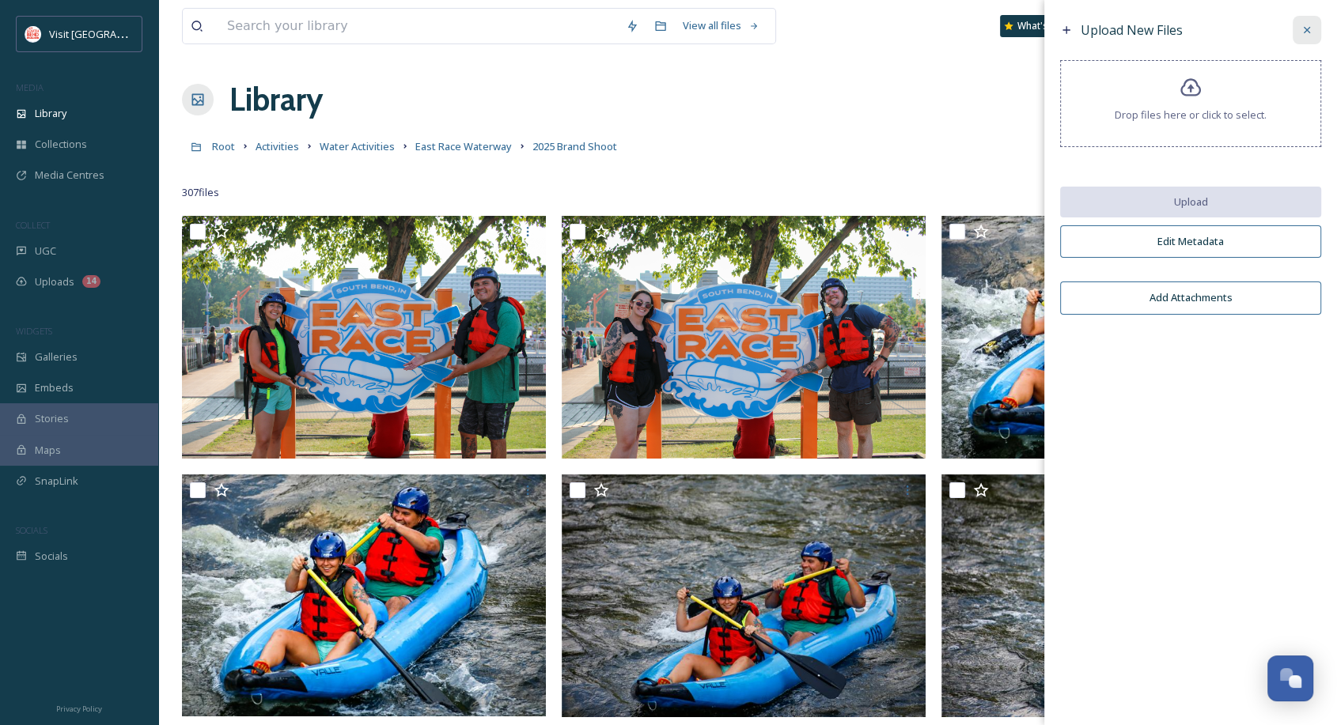
click at [1309, 35] on icon at bounding box center [1307, 30] width 13 height 13
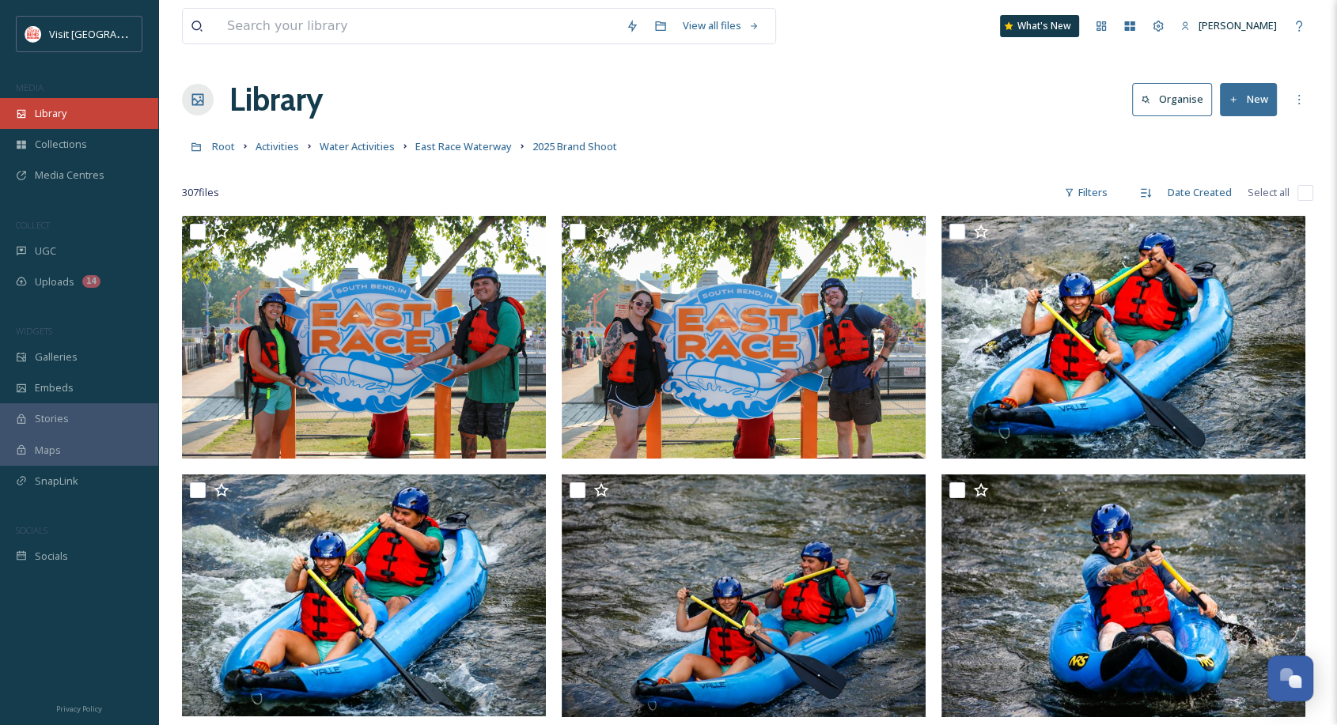
drag, startPoint x: 47, startPoint y: 122, endPoint x: 40, endPoint y: 116, distance: 9.0
click at [40, 116] on span "Library" at bounding box center [51, 113] width 32 height 15
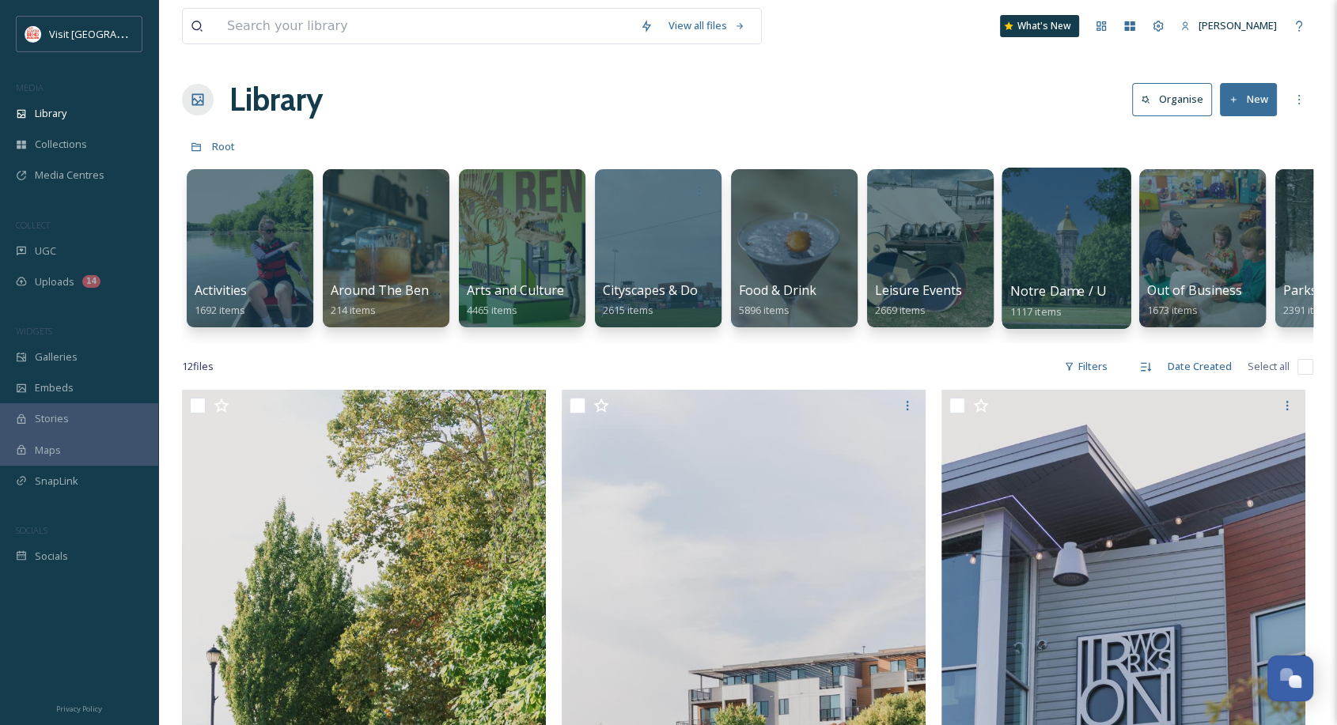
drag, startPoint x: 1056, startPoint y: 259, endPoint x: 1046, endPoint y: 252, distance: 13.0
click at [1046, 252] on div at bounding box center [1066, 248] width 129 height 161
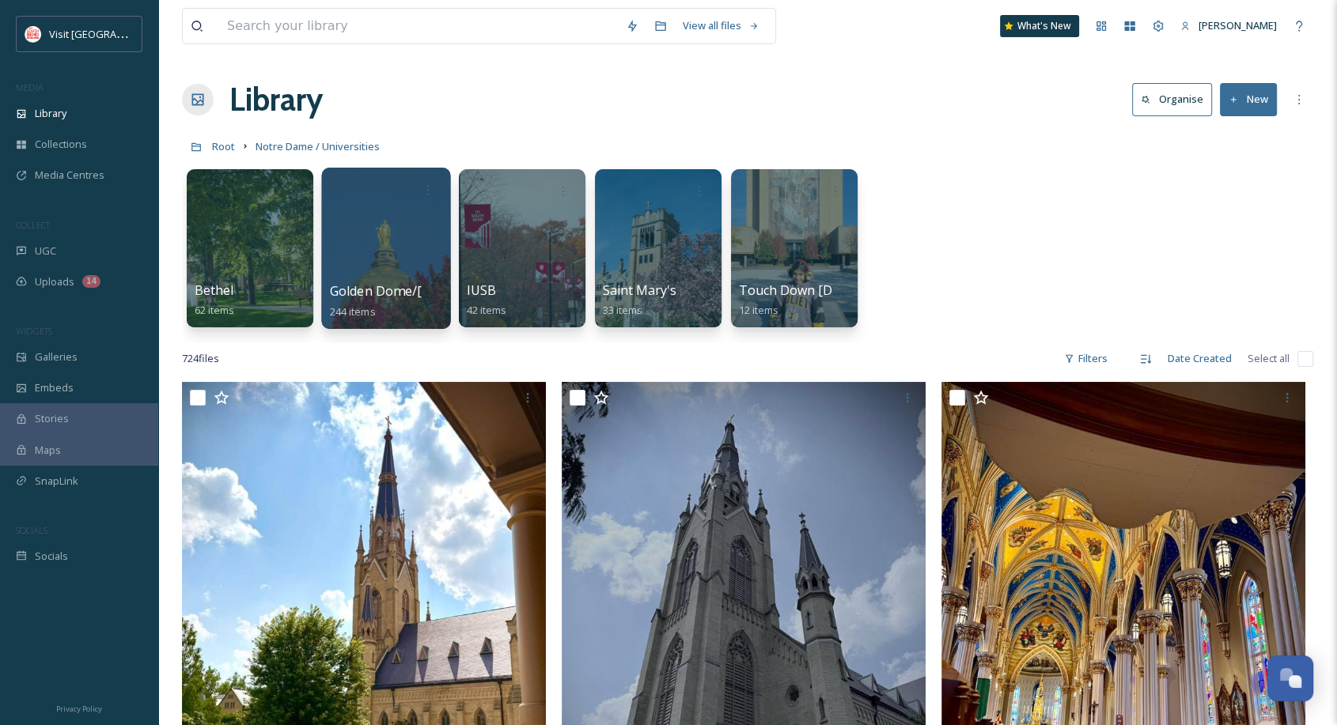
click at [406, 236] on div at bounding box center [385, 248] width 129 height 161
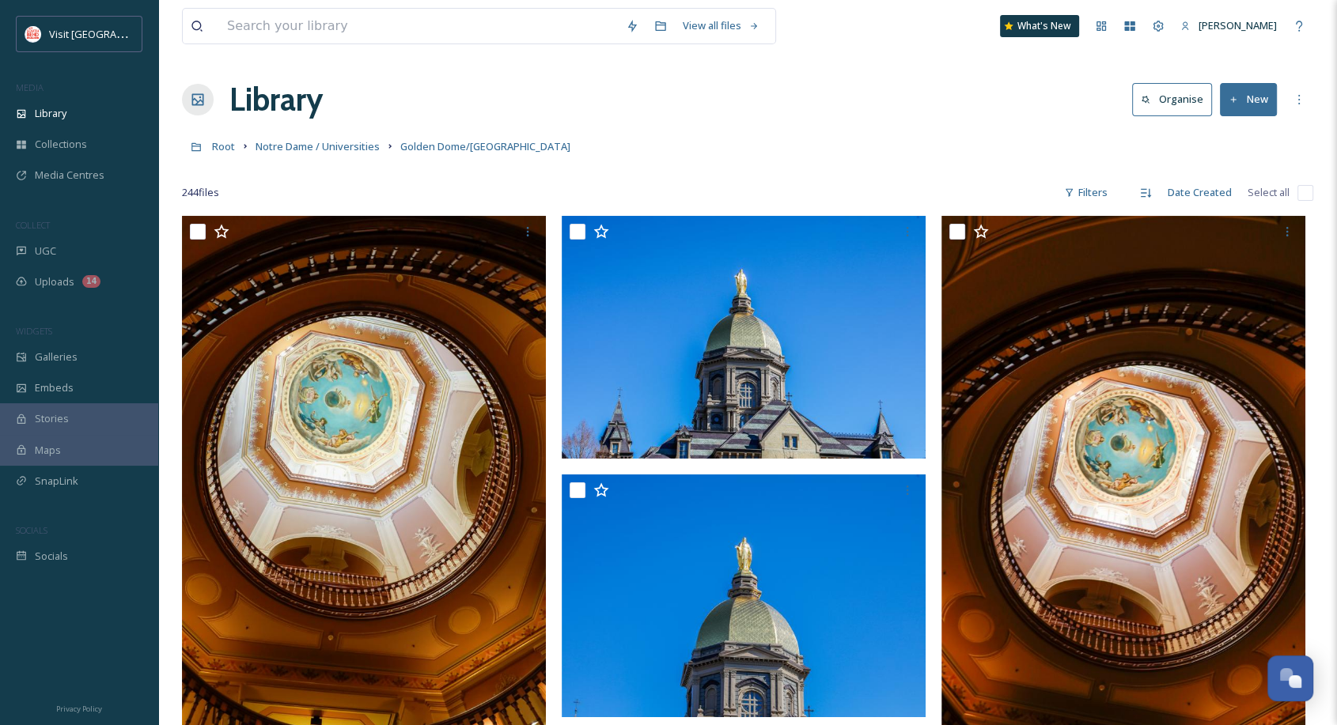
click at [1253, 106] on button "New" at bounding box center [1248, 99] width 57 height 32
click at [1242, 133] on span "File Upload" at bounding box center [1241, 136] width 52 height 15
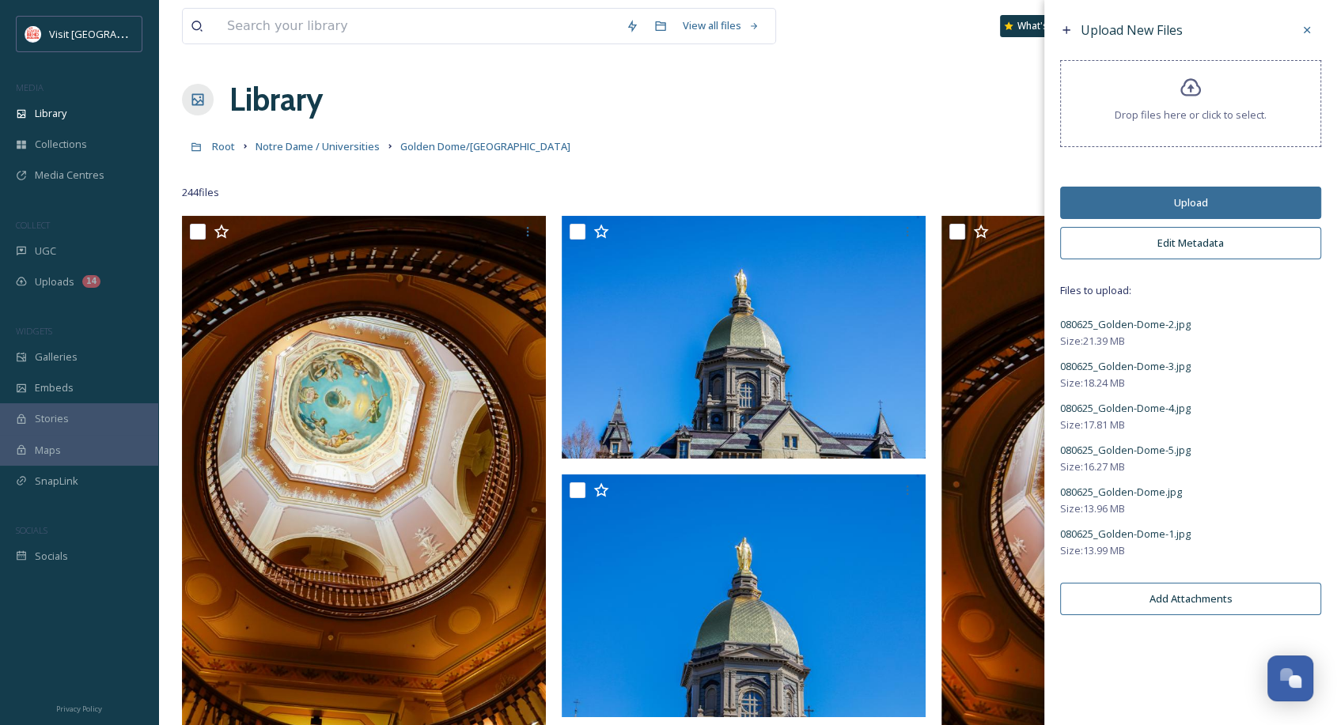
click at [1185, 241] on button "Edit Metadata" at bounding box center [1190, 243] width 261 height 32
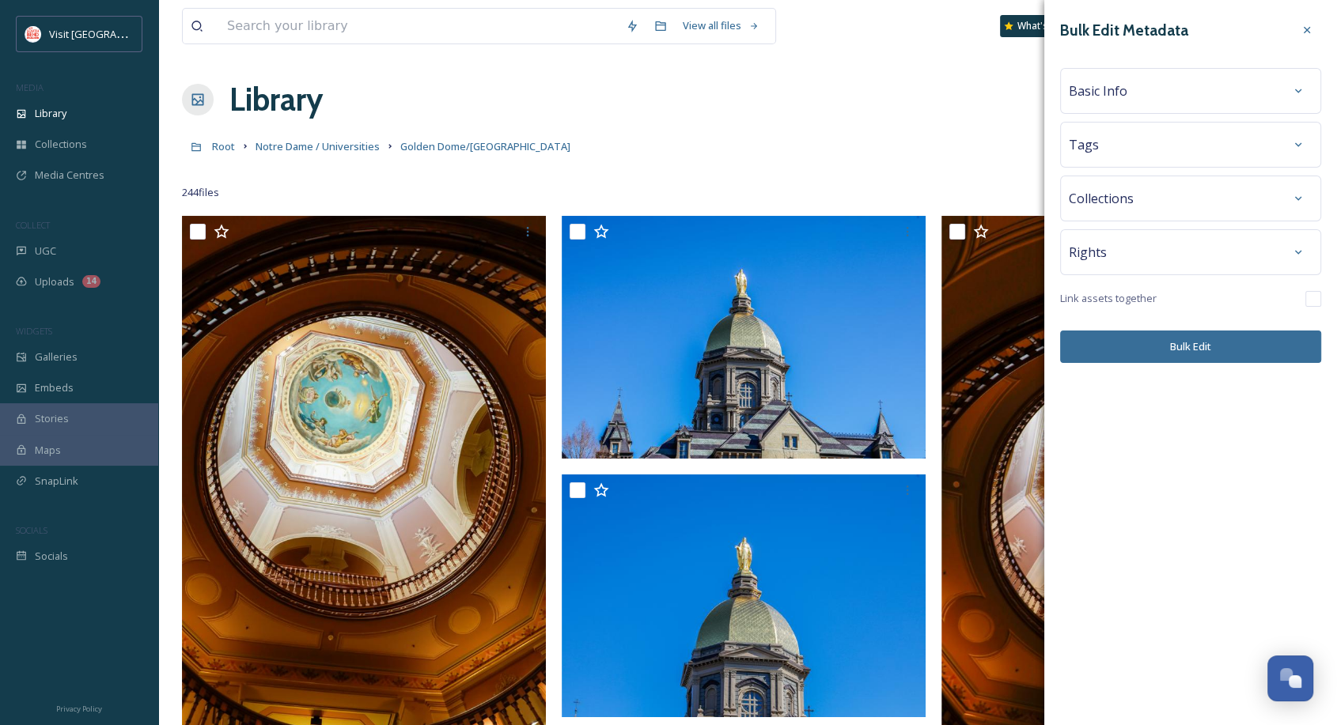
click at [1214, 97] on div "Basic Info" at bounding box center [1191, 91] width 244 height 28
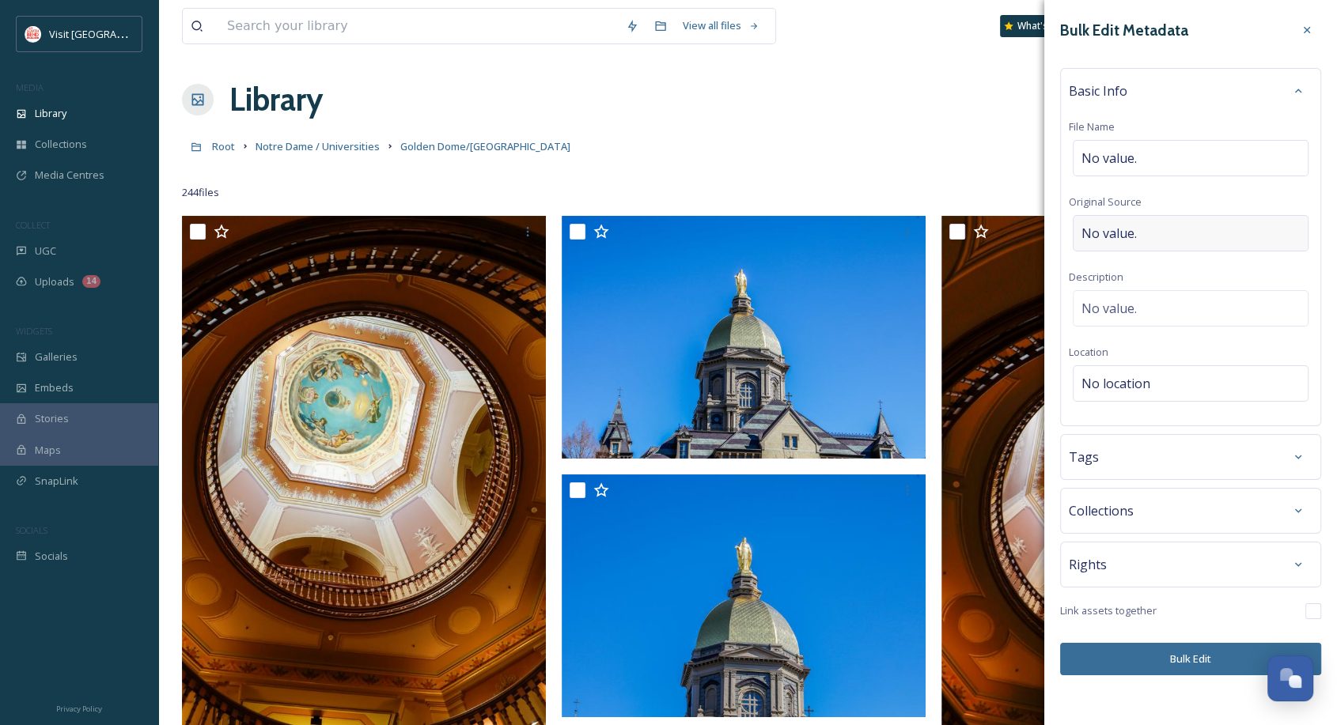
click at [1185, 232] on div "No value." at bounding box center [1191, 233] width 236 height 36
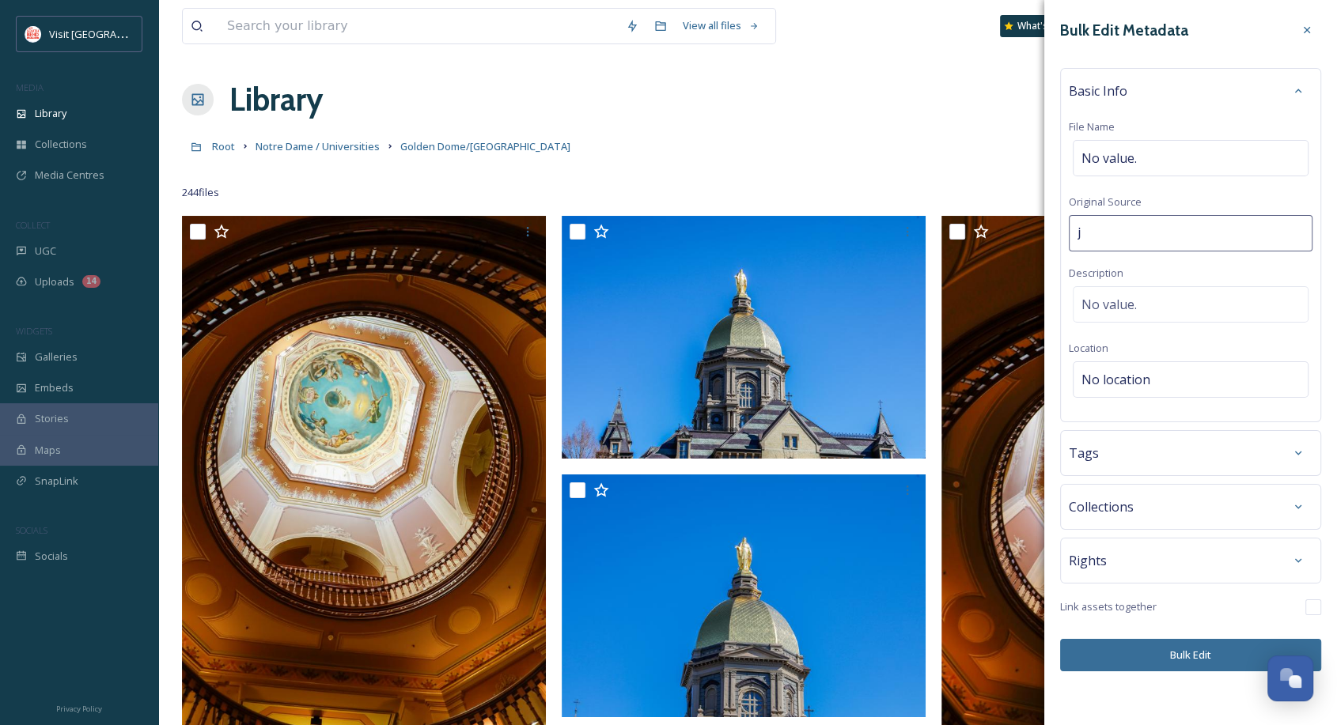
type input "[PERSON_NAME]"
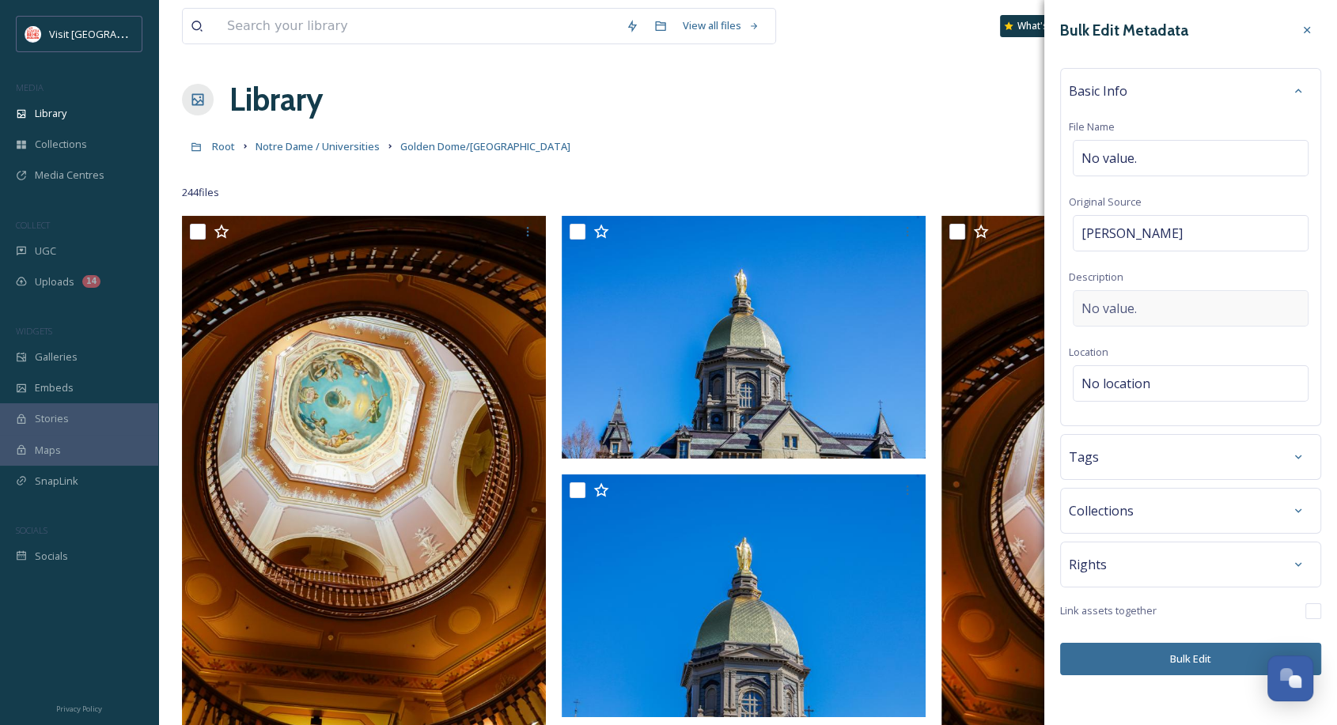
click at [1165, 305] on div "No value." at bounding box center [1191, 308] width 236 height 36
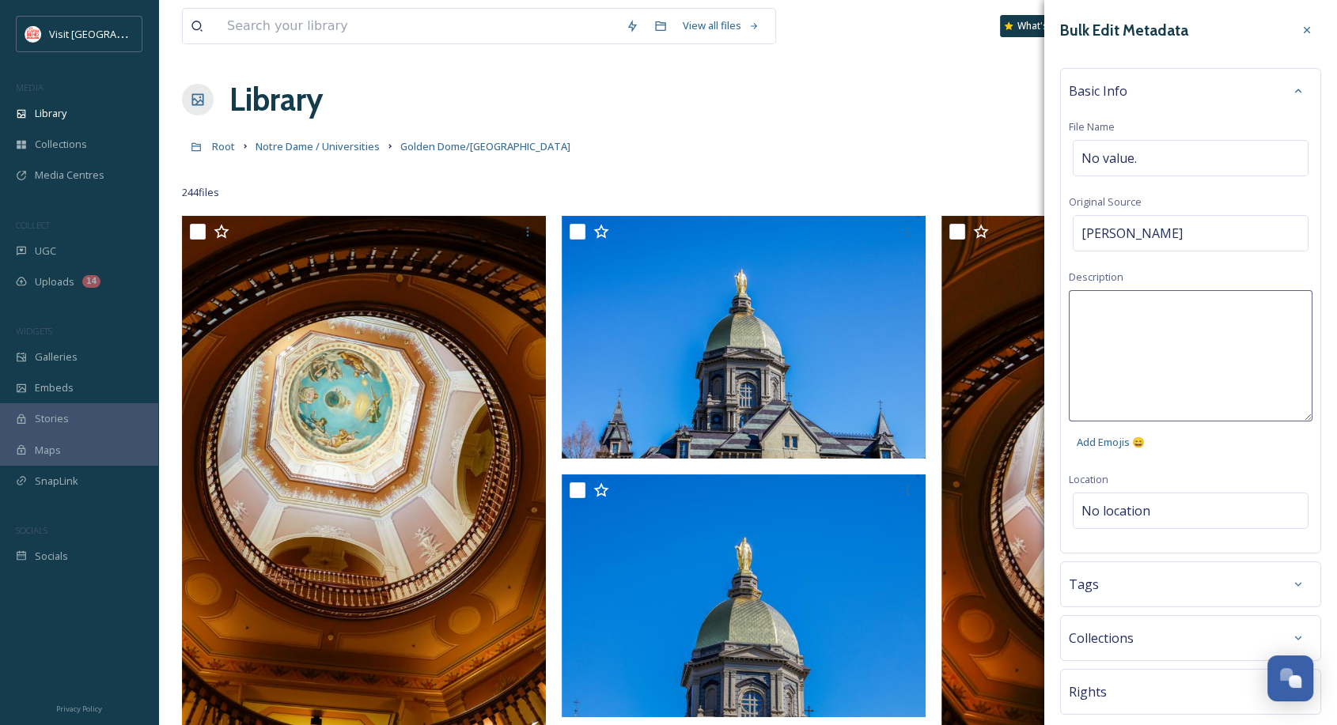
click at [1152, 312] on textarea at bounding box center [1191, 355] width 244 height 131
type textarea "Golden Dome summer 2025"
click at [1184, 513] on div "Bulk Edit Metadata Basic Info File Name No value. Original Source [PERSON_NAME]…" at bounding box center [1190, 409] width 293 height 819
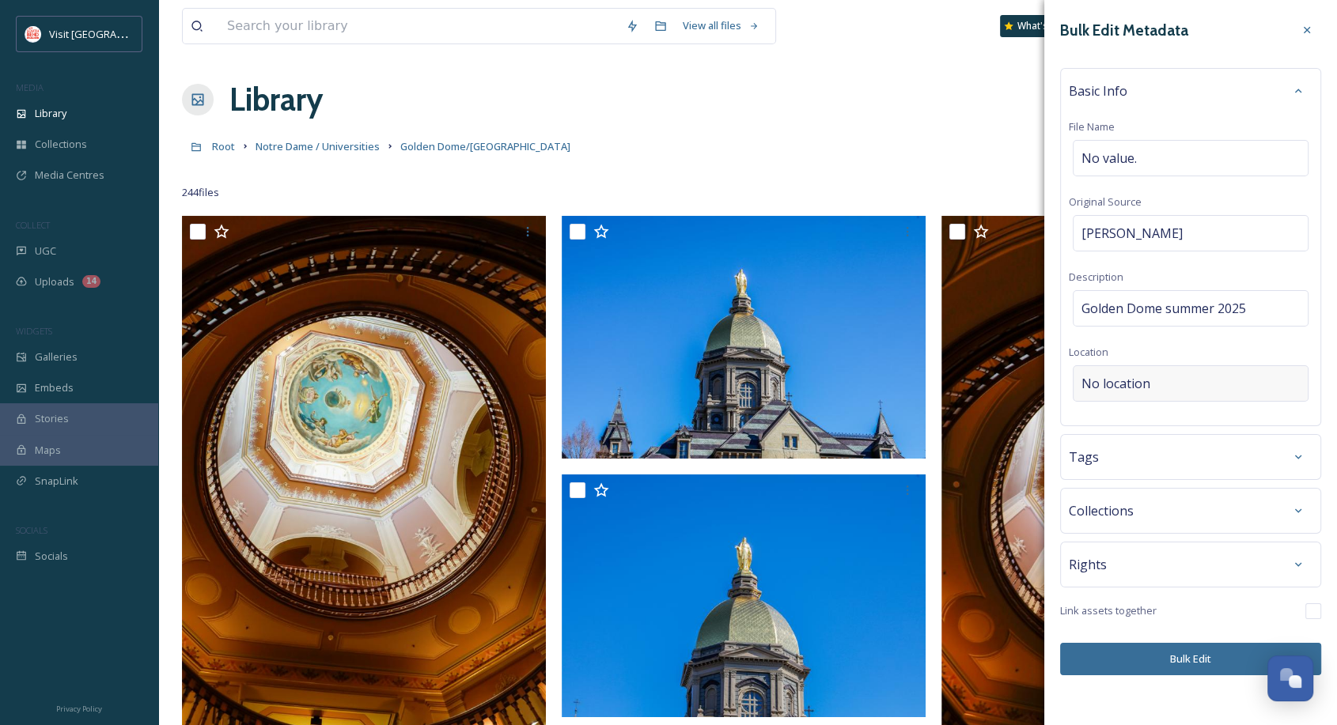
click at [1158, 388] on div "No location" at bounding box center [1191, 384] width 236 height 36
click at [1158, 388] on input at bounding box center [1191, 383] width 234 height 35
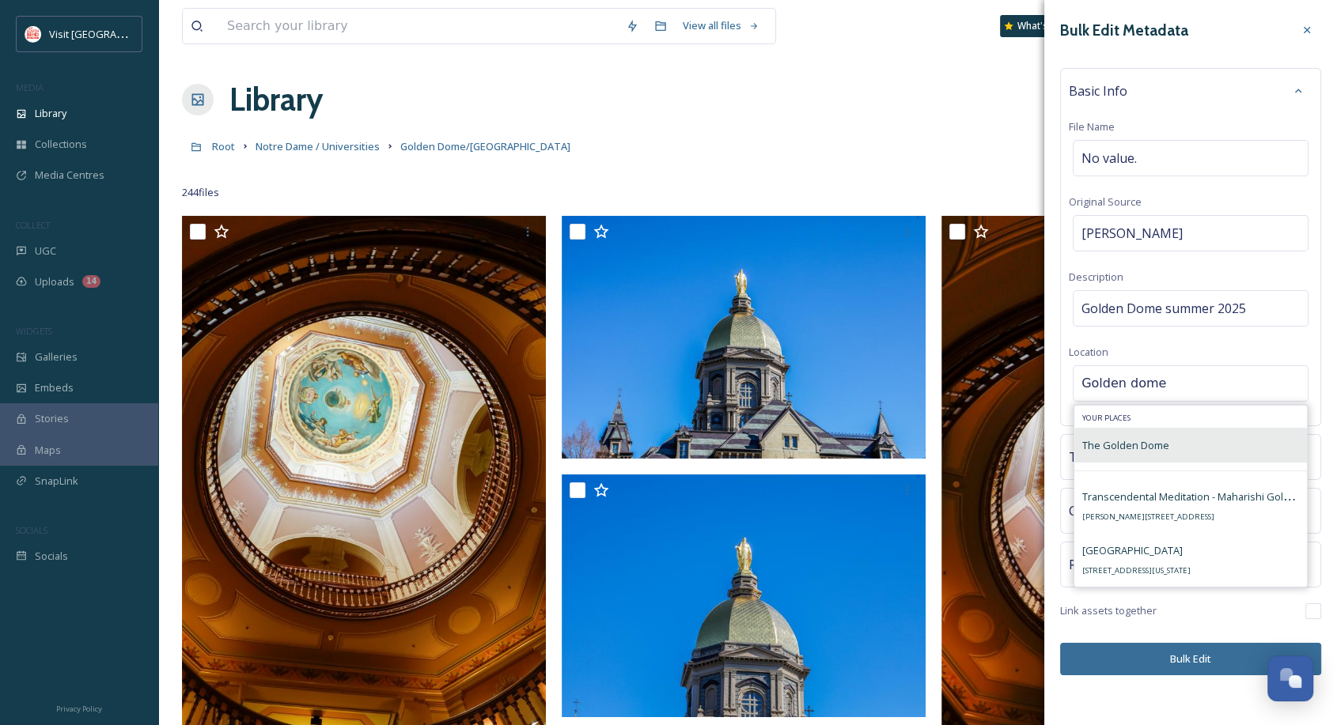
type input "Golden dome"
click at [1153, 436] on div "The Golden Dome" at bounding box center [1125, 445] width 87 height 19
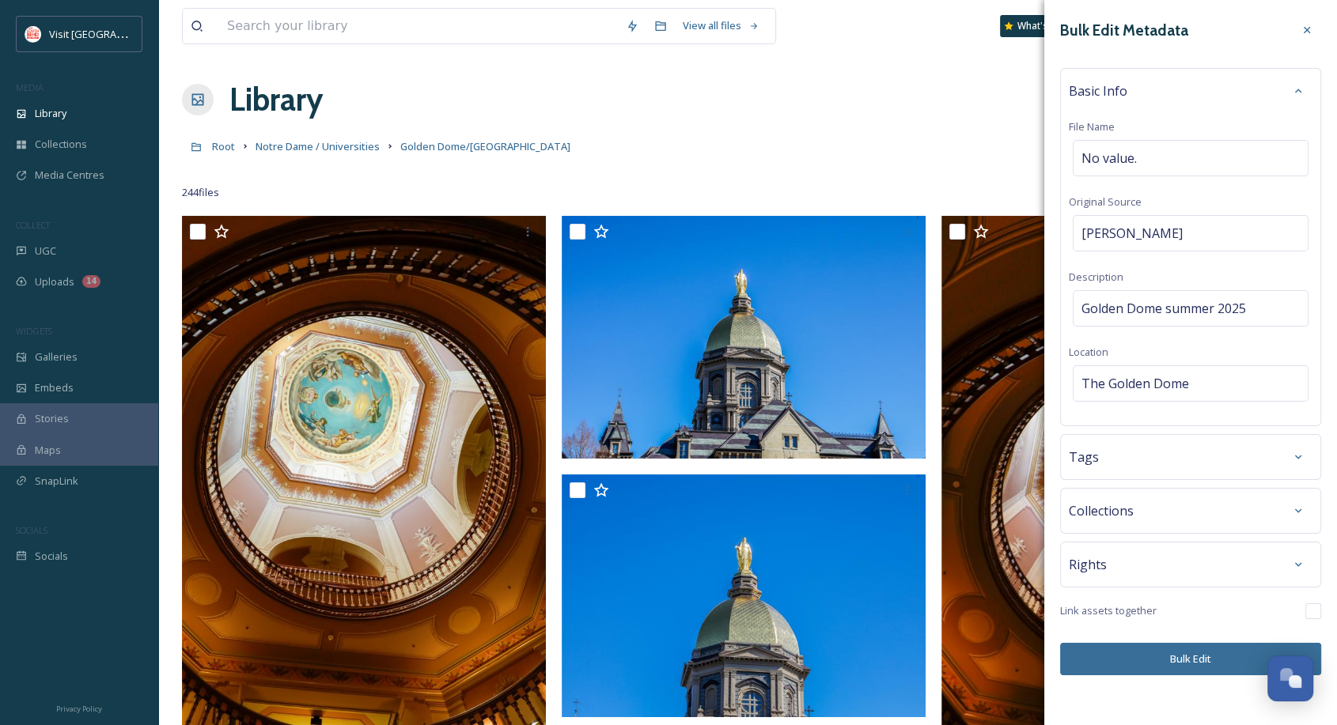
click at [1187, 655] on button "Bulk Edit" at bounding box center [1190, 659] width 261 height 32
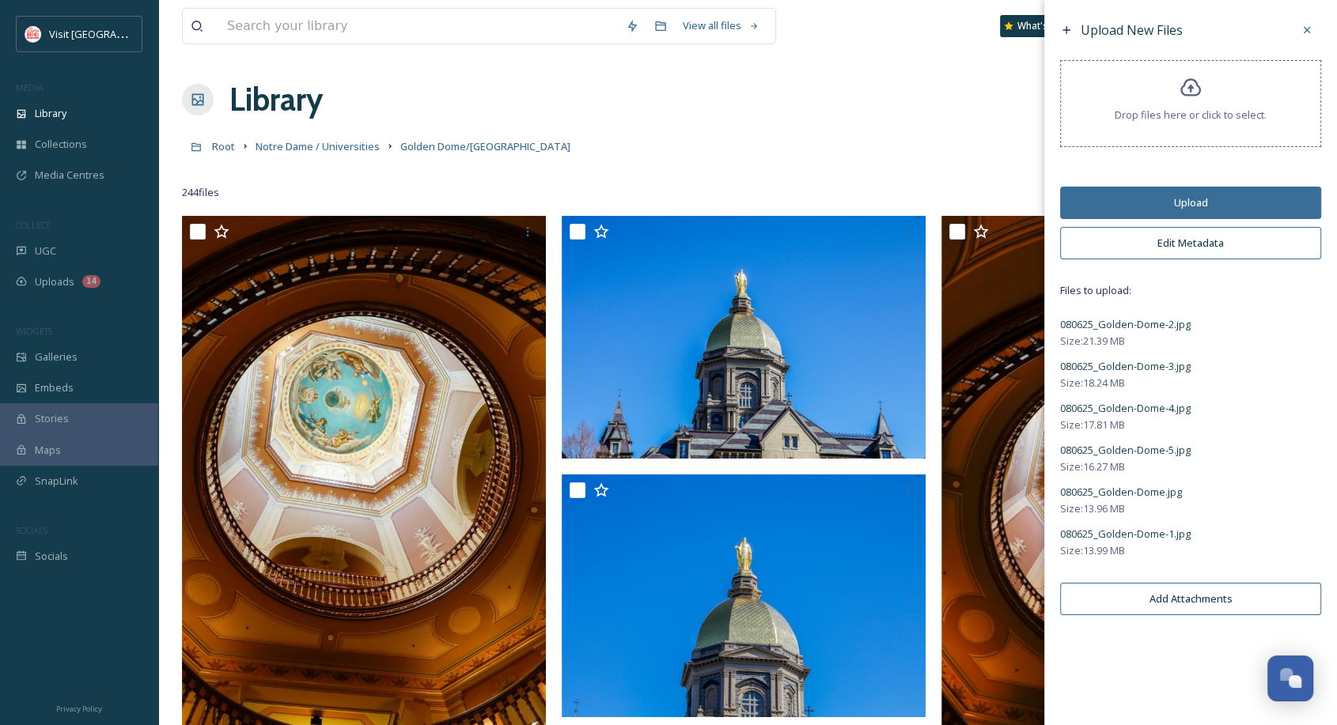
click at [1198, 199] on button "Upload" at bounding box center [1190, 203] width 261 height 32
